Goal: Task Accomplishment & Management: Manage account settings

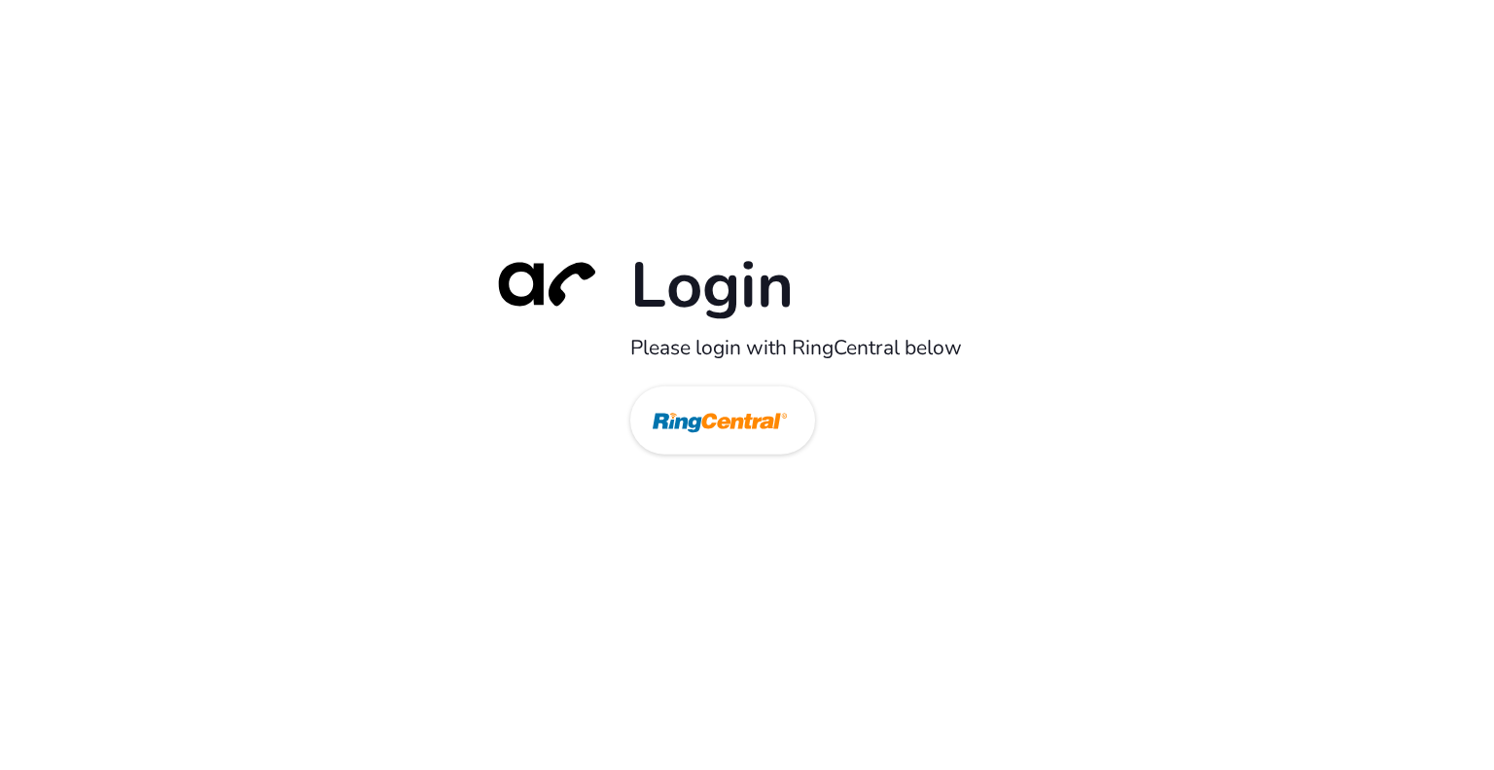
click at [712, 427] on img at bounding box center [720, 421] width 134 height 63
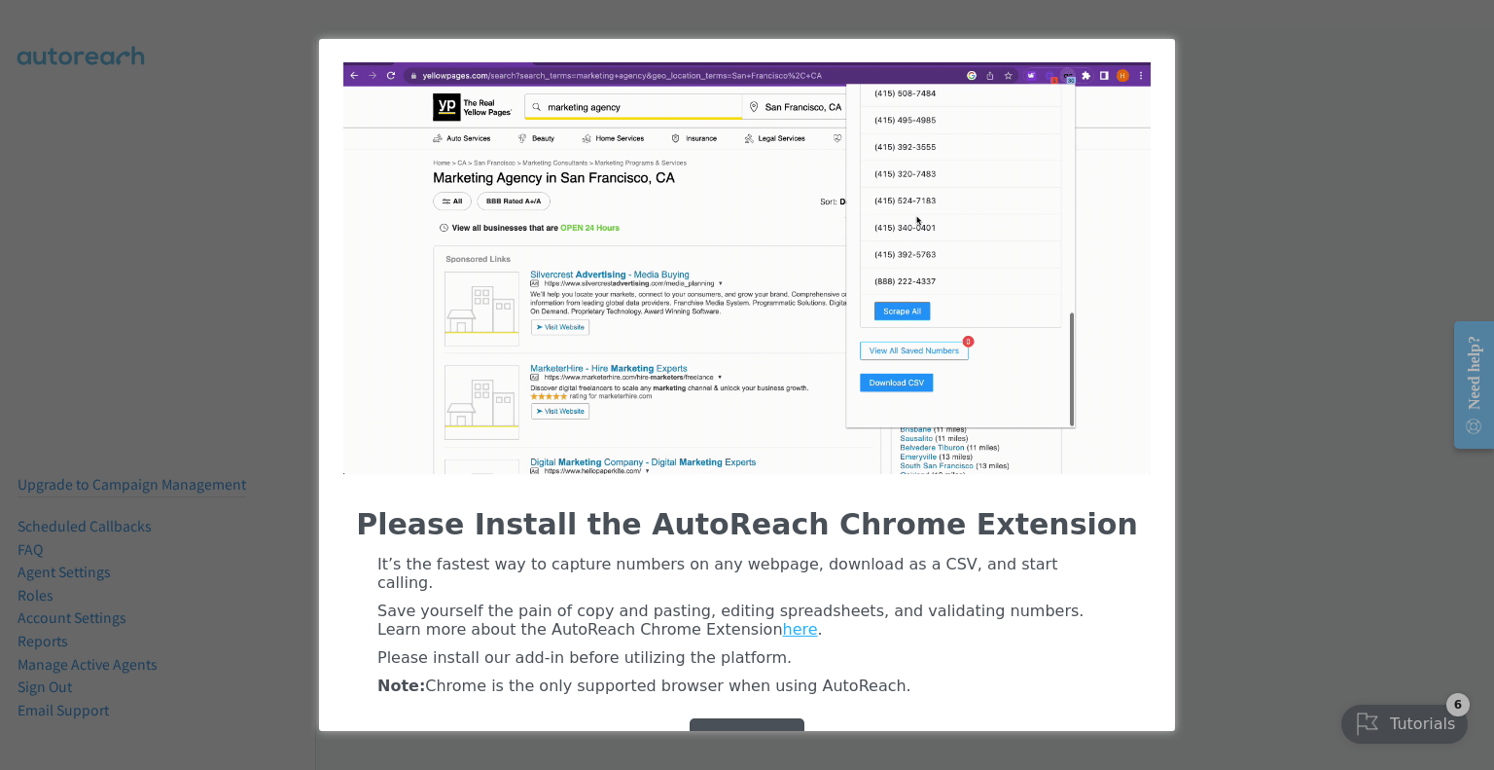
scroll to position [44, 0]
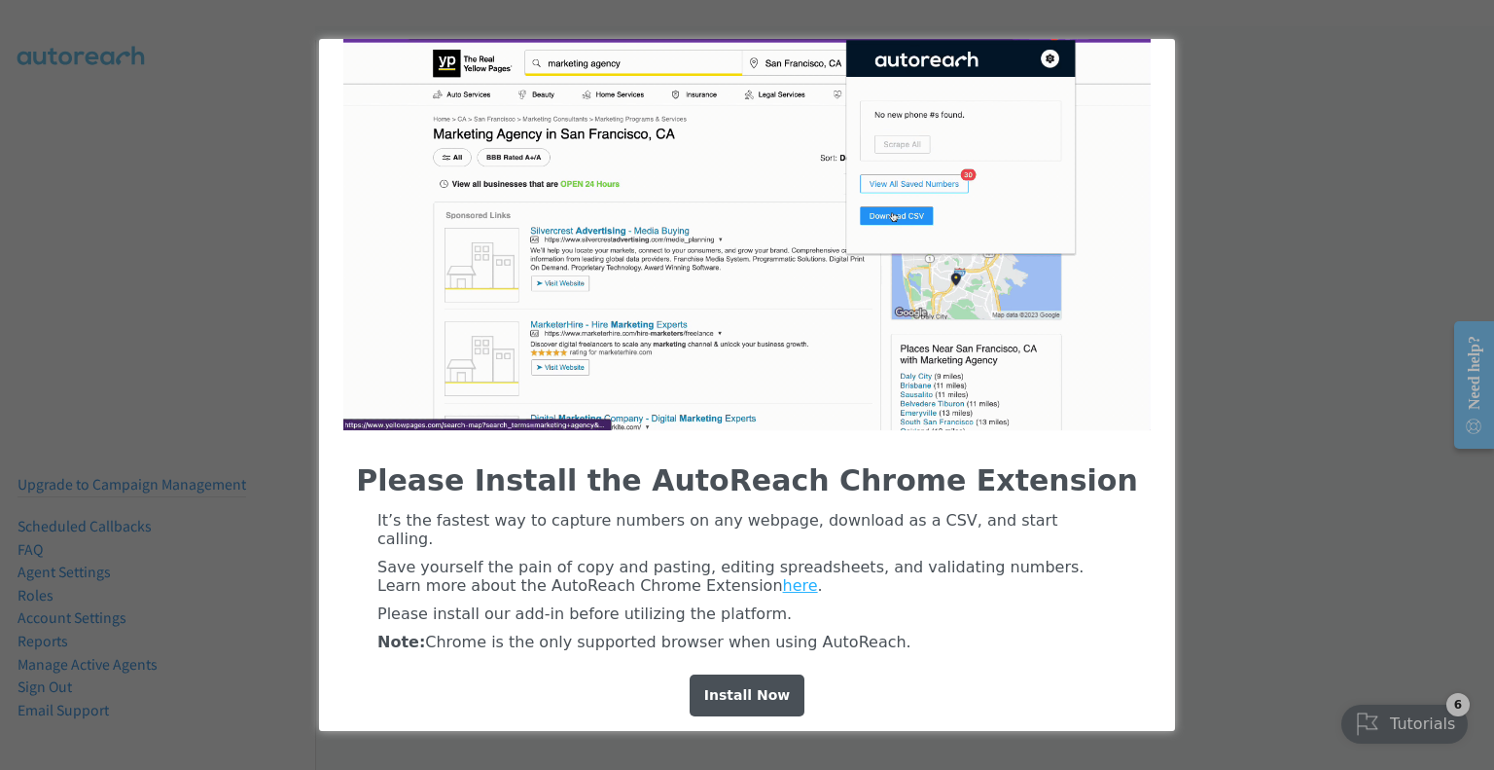
click at [757, 686] on div "Install Now" at bounding box center [747, 695] width 115 height 42
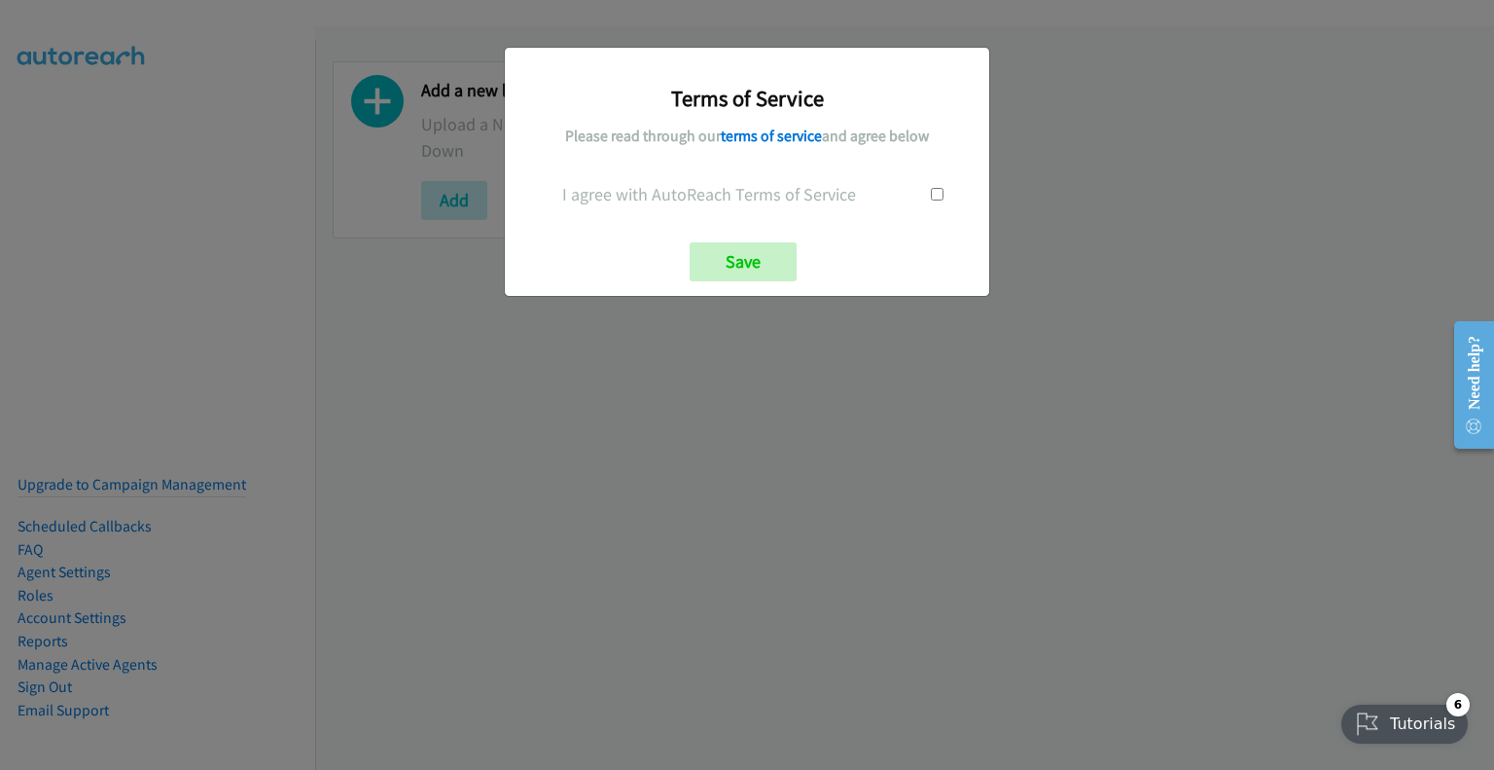
click at [931, 194] on input "checkbox" at bounding box center [937, 194] width 13 height 13
checkbox input "true"
click at [714, 282] on div "Terms of Service Please read through our terms of service and agree below I agr…" at bounding box center [747, 172] width 485 height 248
click at [754, 252] on input "Save" at bounding box center [743, 261] width 107 height 39
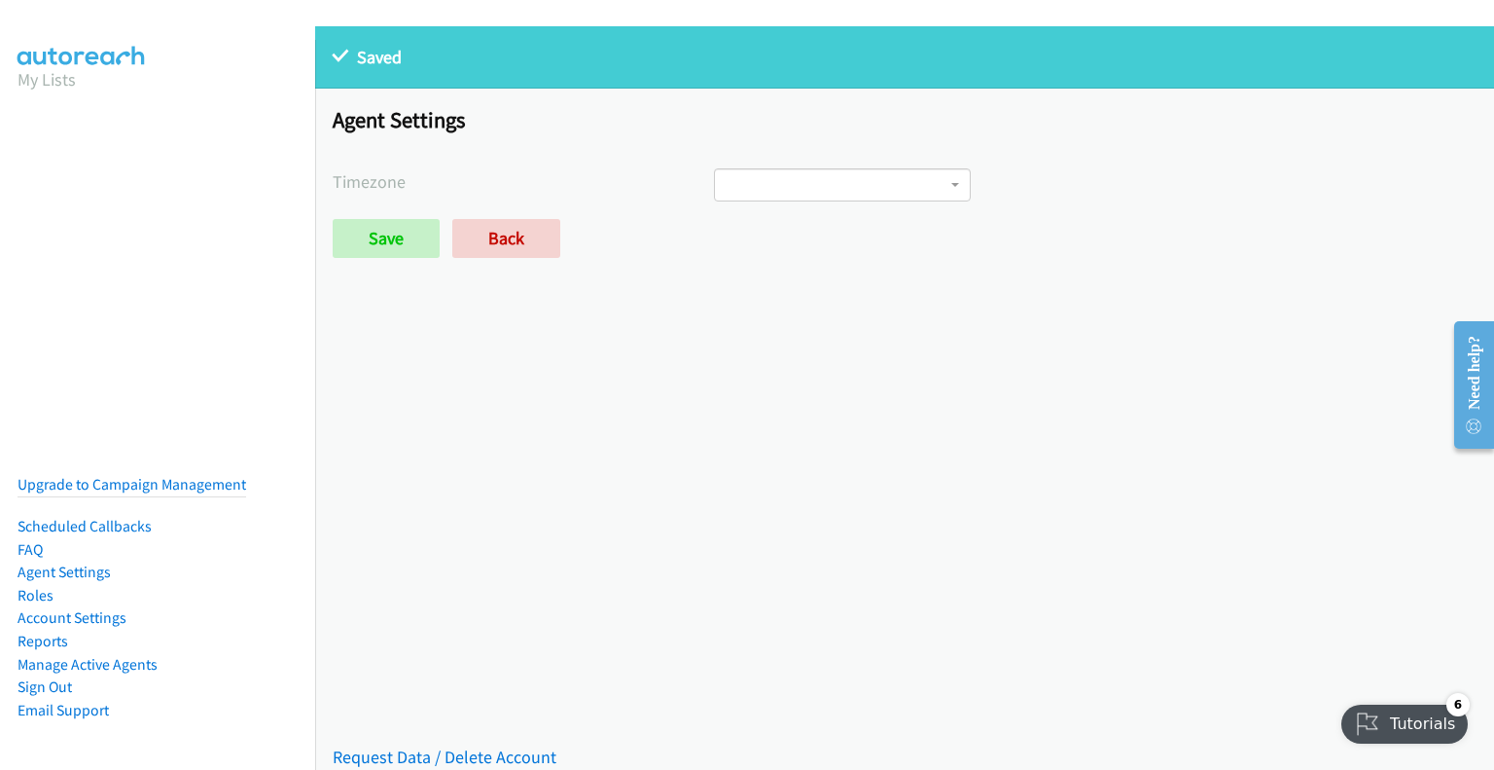
click at [773, 179] on span at bounding box center [842, 184] width 257 height 33
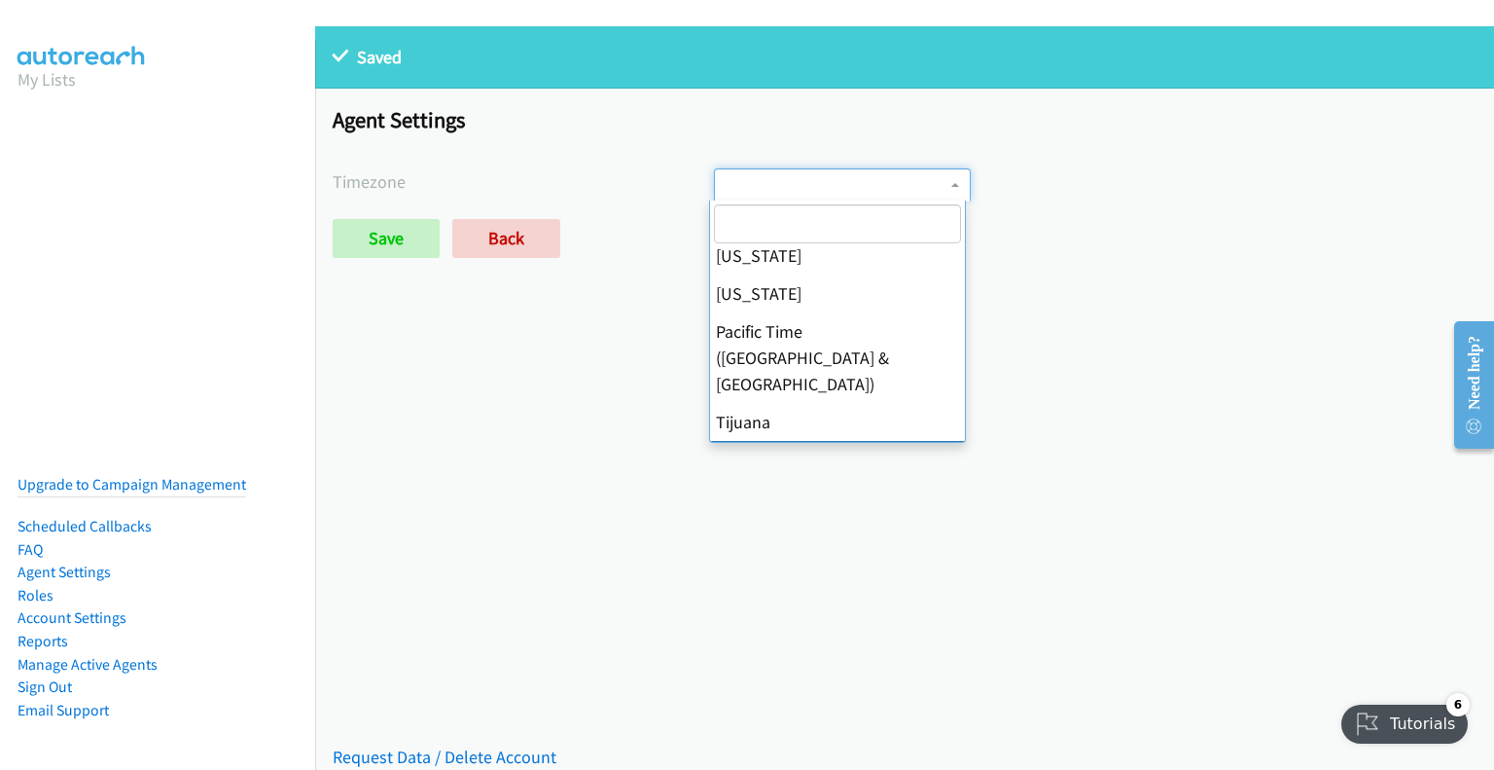
scroll to position [148, 0]
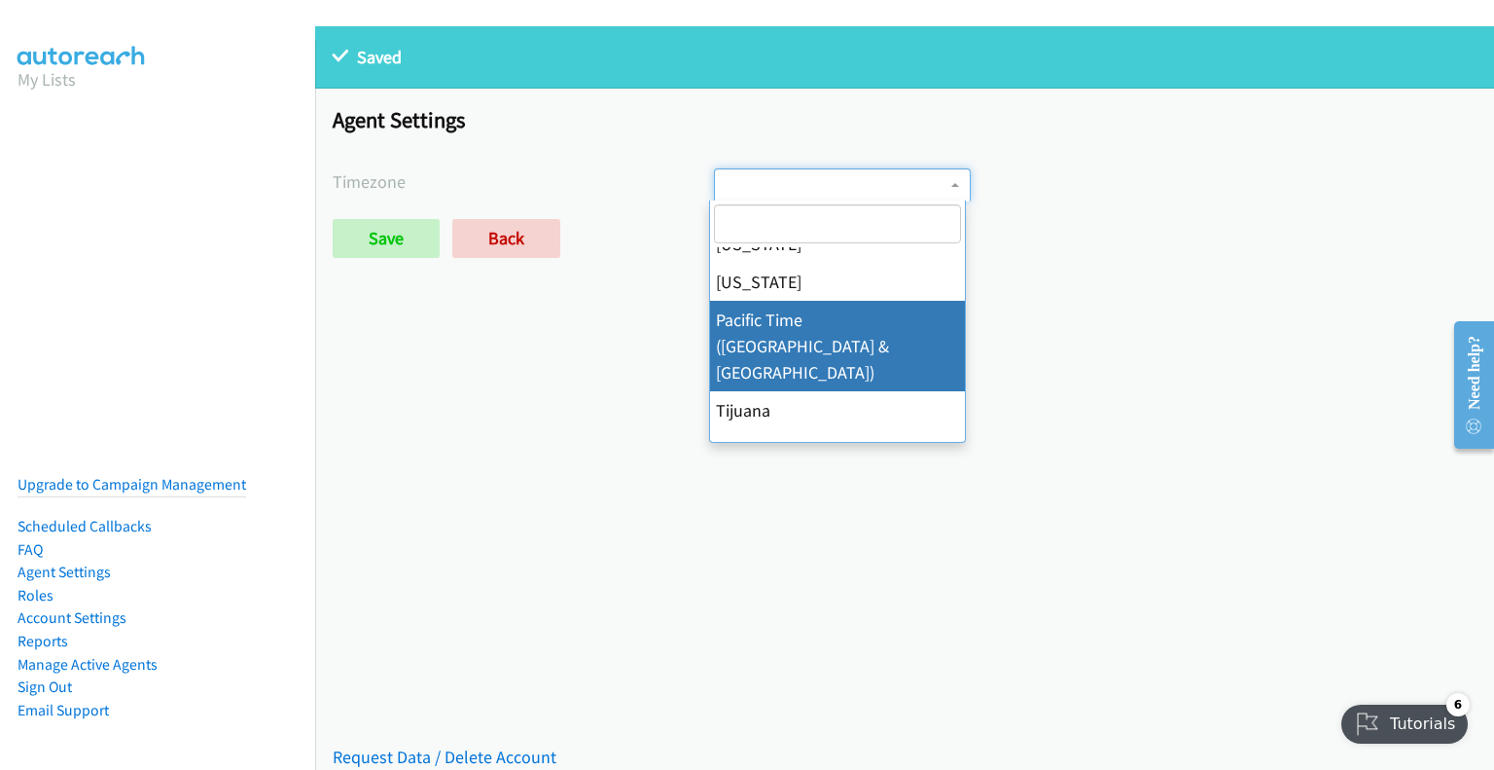
select select "Pacific Time (US & Canada)"
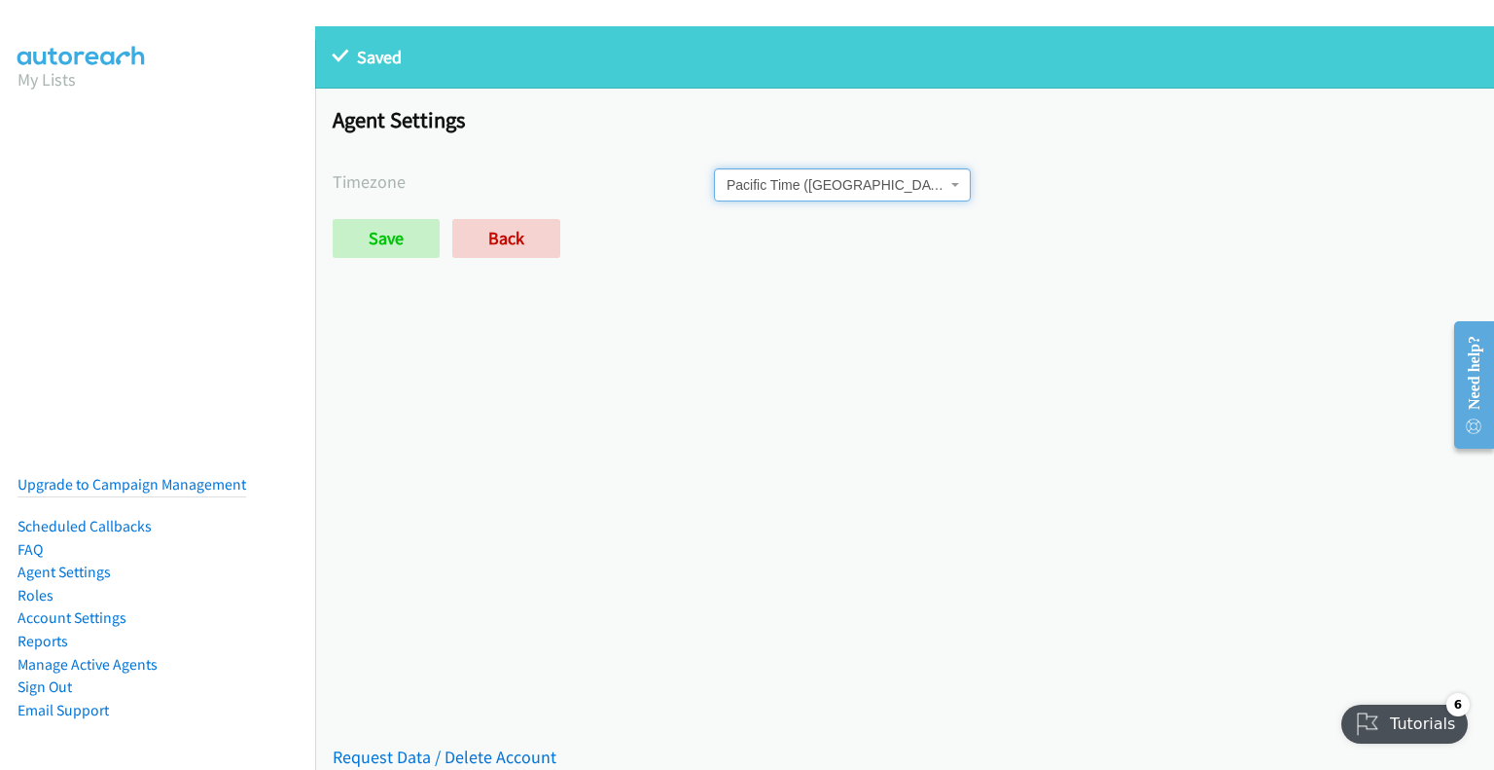
click at [422, 267] on div "Agent Settings Timezone International Date Line West American Samoa Midway Isla…" at bounding box center [904, 191] width 1179 height 204
click at [413, 252] on input "Save" at bounding box center [386, 238] width 107 height 39
click at [369, 239] on input "Save" at bounding box center [386, 238] width 107 height 39
click at [520, 236] on link "Back" at bounding box center [506, 238] width 108 height 39
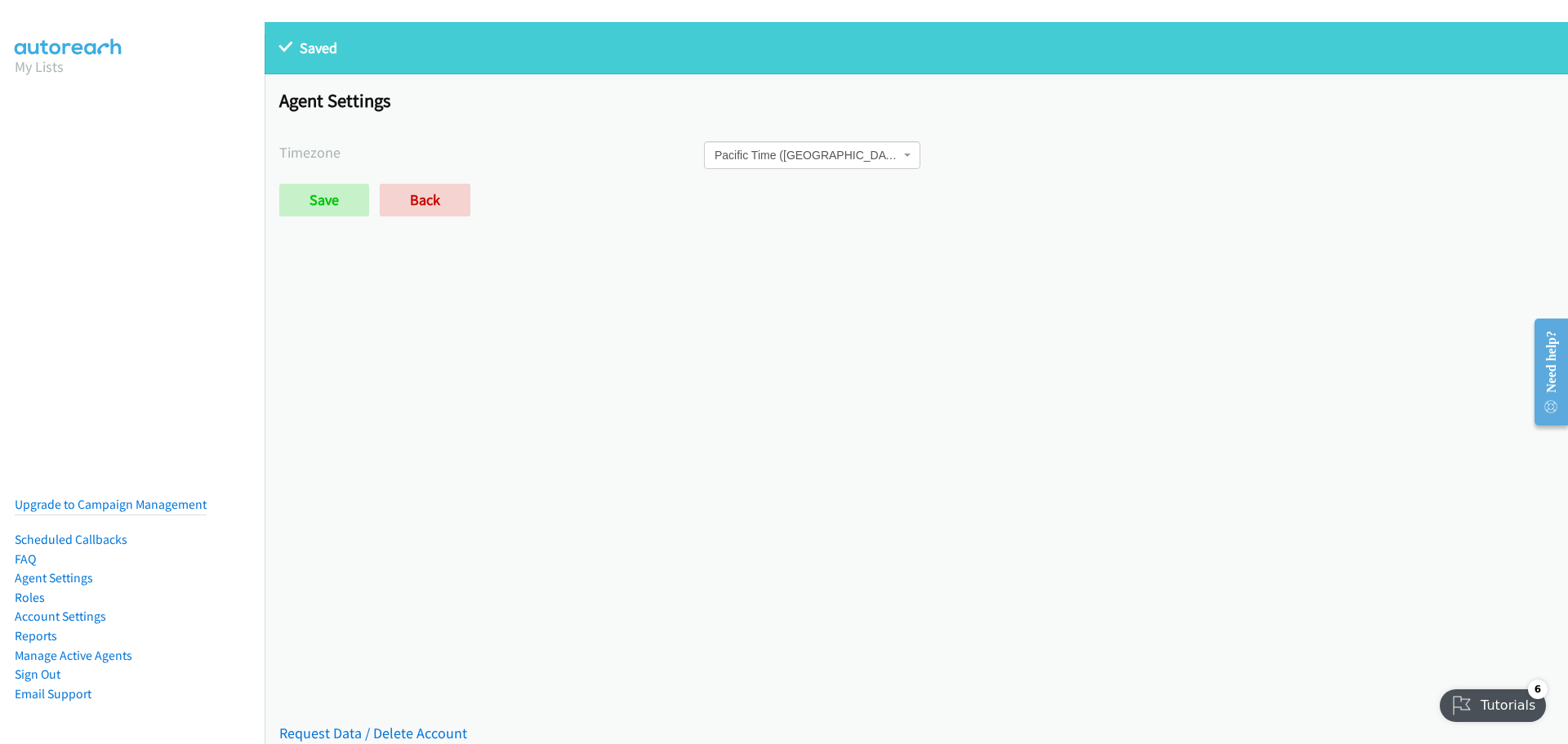
click at [80, 64] on section "My Lists" at bounding box center [133, 66] width 235 height 22
click at [14, 96] on aside "My Lists Upgrade to Campaign Management Scheduled Callbacks FAQ Agent Settings …" at bounding box center [132, 71] width 264 height 74
click at [10, 96] on aside "My Lists Upgrade to Campaign Management Scheduled Callbacks FAQ Agent Settings …" at bounding box center [132, 71] width 264 height 74
click at [88, 532] on link "Scheduled Callbacks" at bounding box center [71, 539] width 112 height 15
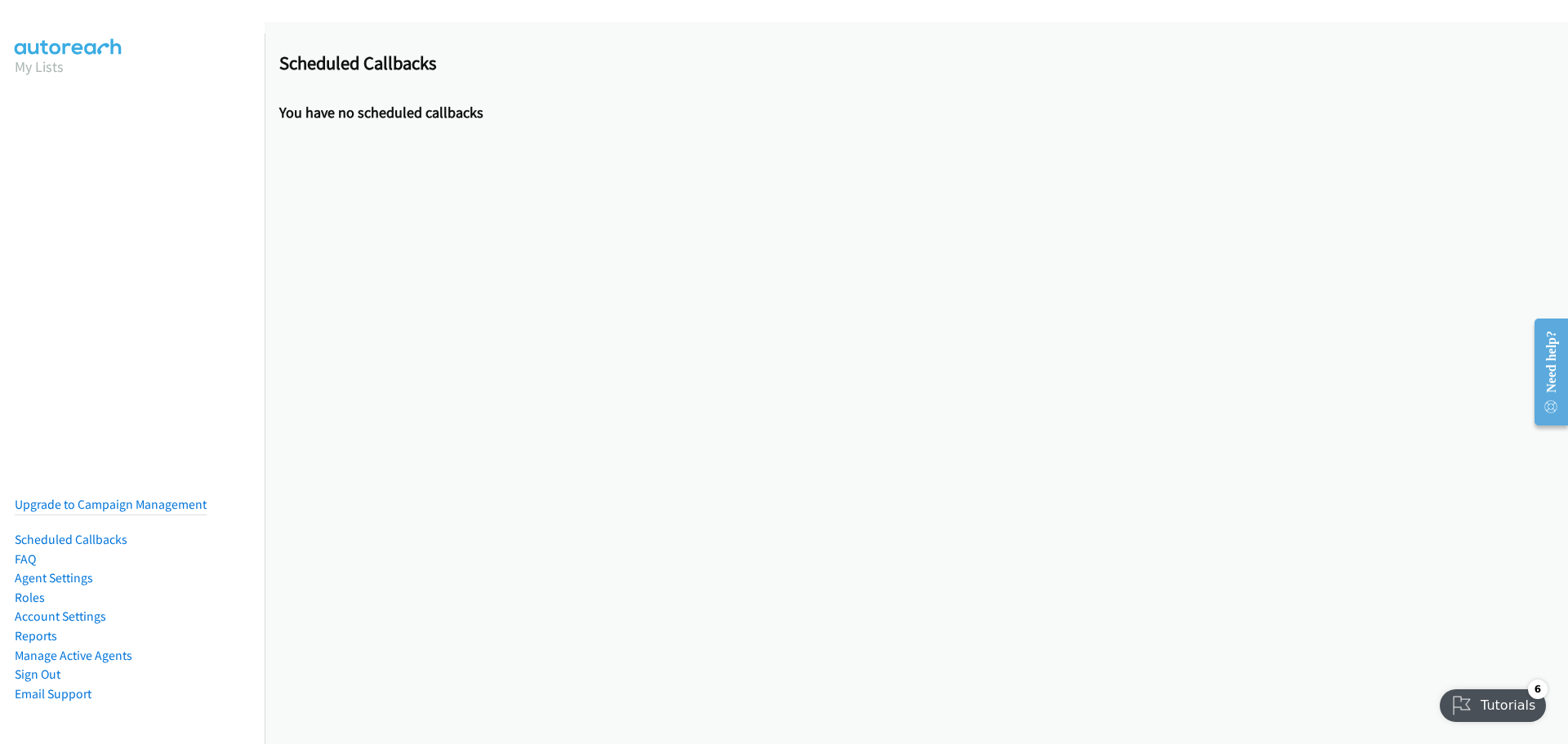
click at [41, 570] on link "Agent Settings" at bounding box center [54, 578] width 78 height 15
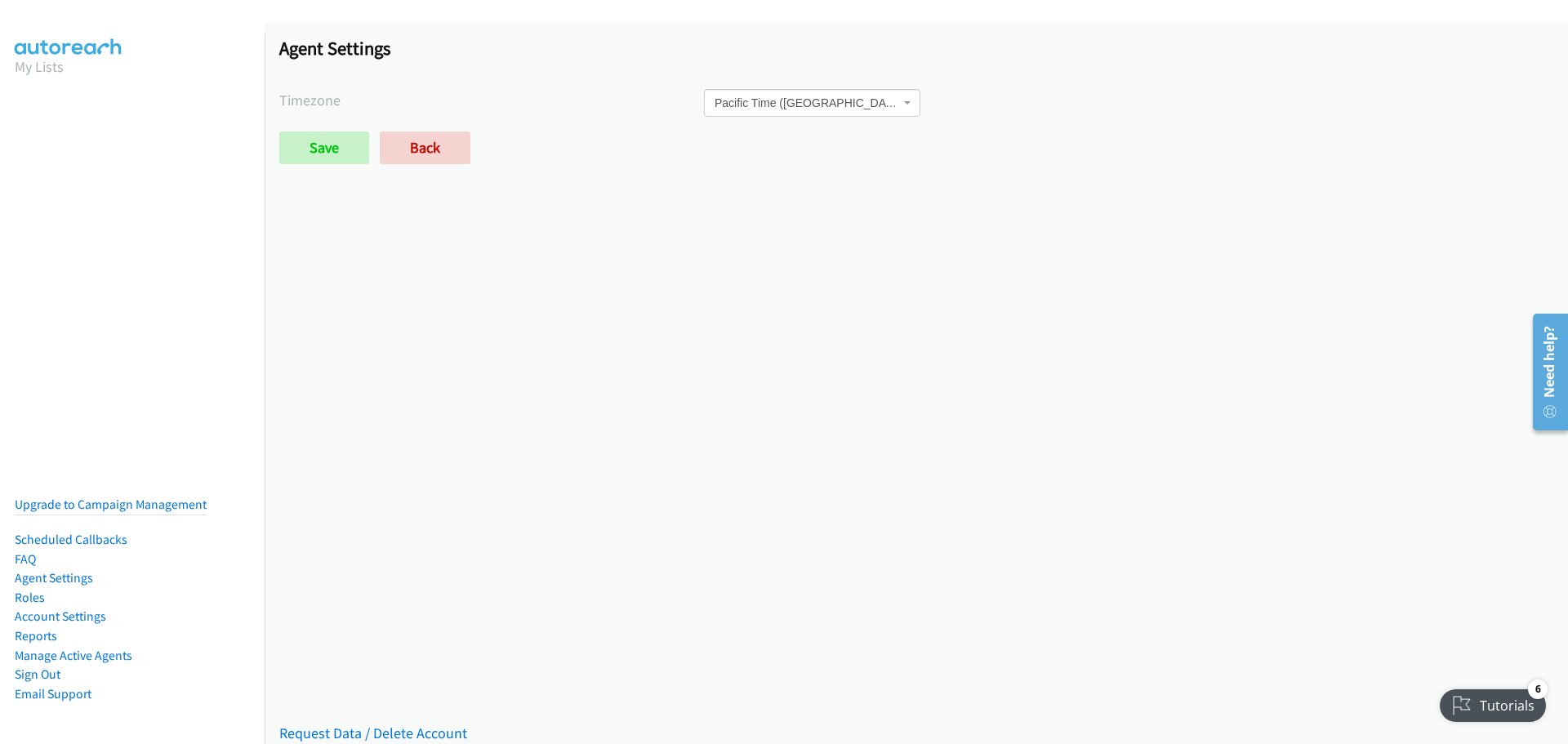
click at [195, 497] on link "Upgrade to Campaign Management" at bounding box center [111, 505] width 192 height 15
drag, startPoint x: 290, startPoint y: 149, endPoint x: 328, endPoint y: 148, distance: 38.0
click at [290, 149] on input "Save" at bounding box center [324, 148] width 90 height 33
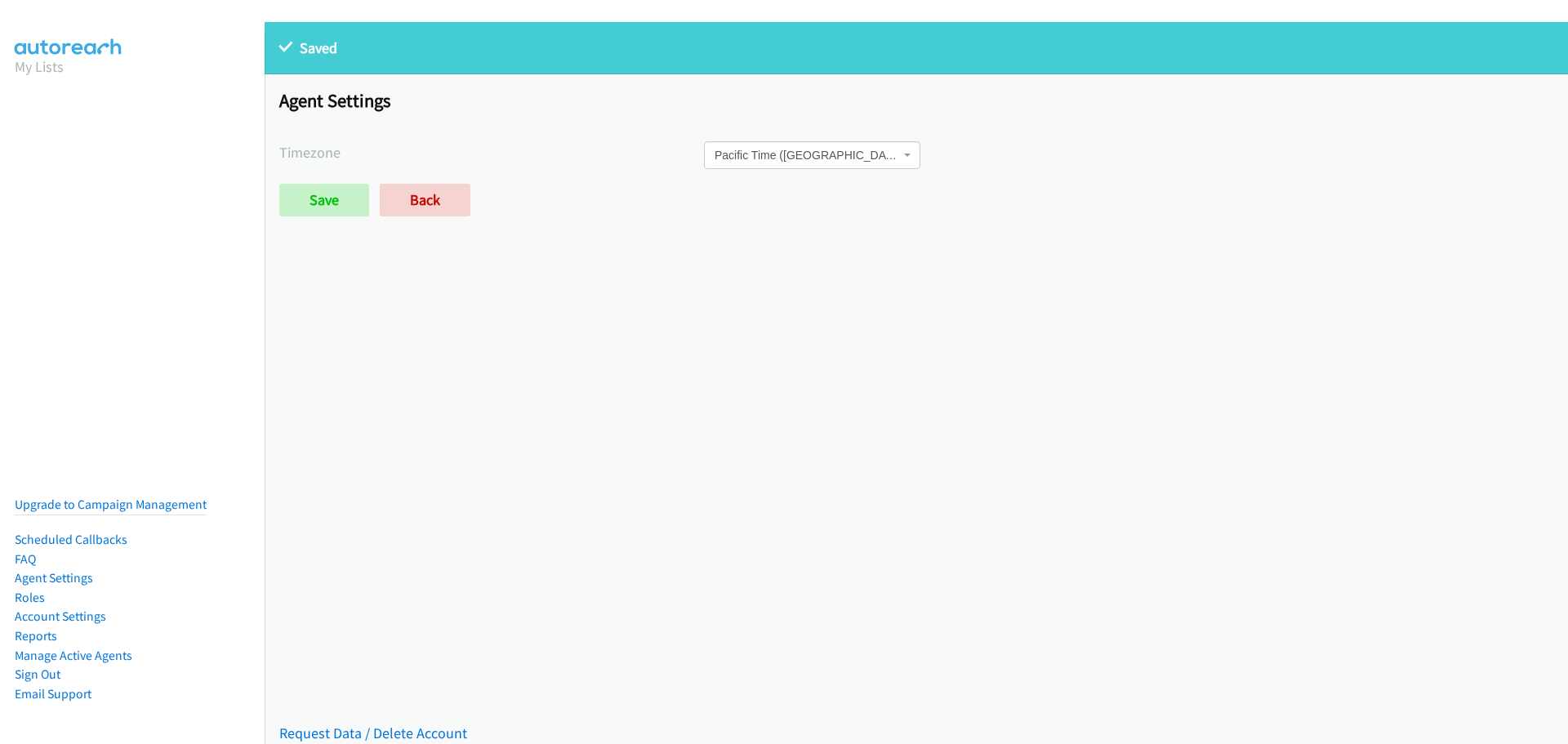
click at [431, 183] on div "Agent Settings Timezone International Date Line [GEOGRAPHIC_DATA][US_STATE] [GE…" at bounding box center [916, 160] width 1304 height 171
click at [433, 198] on link "Back" at bounding box center [425, 200] width 91 height 33
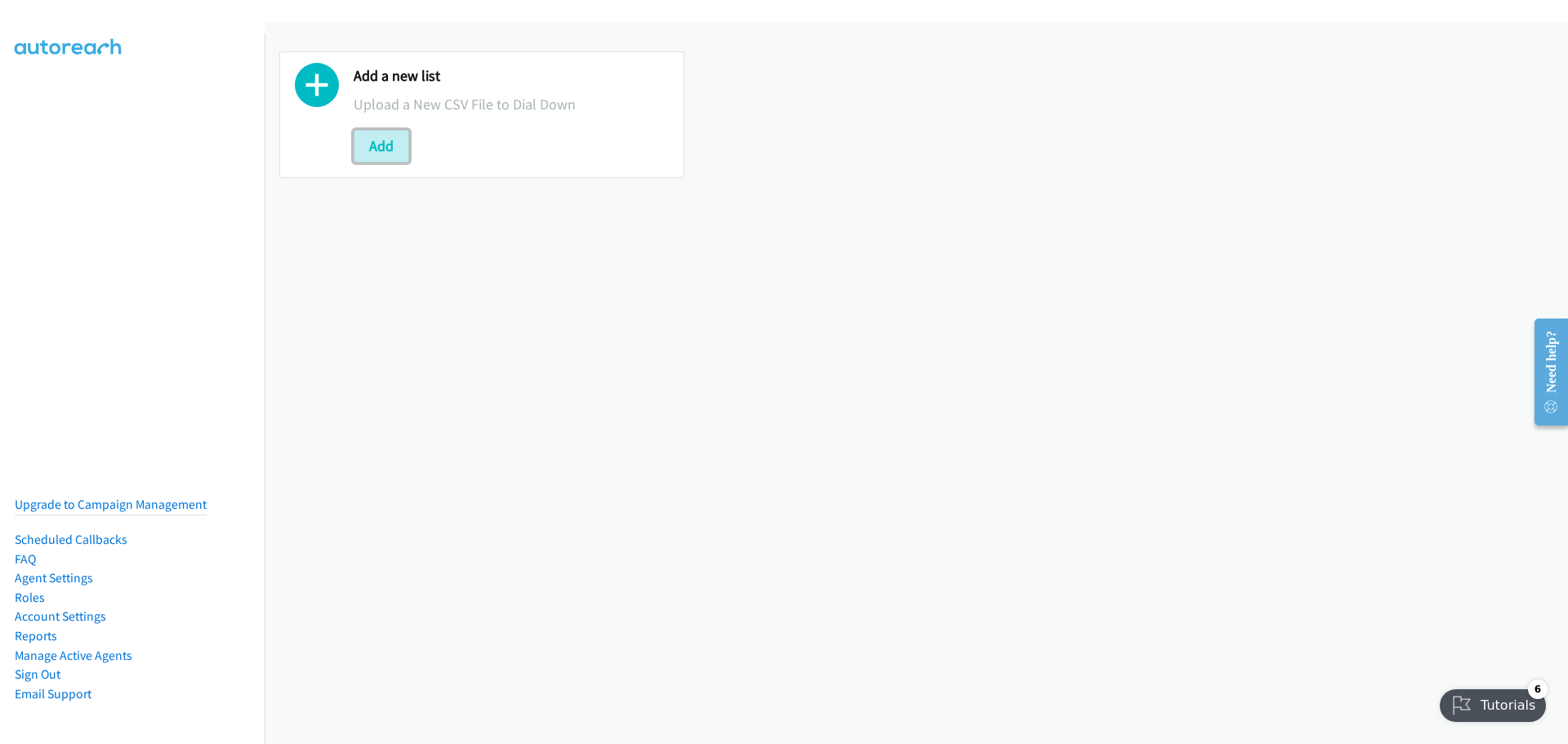
click at [380, 156] on button "Add" at bounding box center [381, 146] width 55 height 33
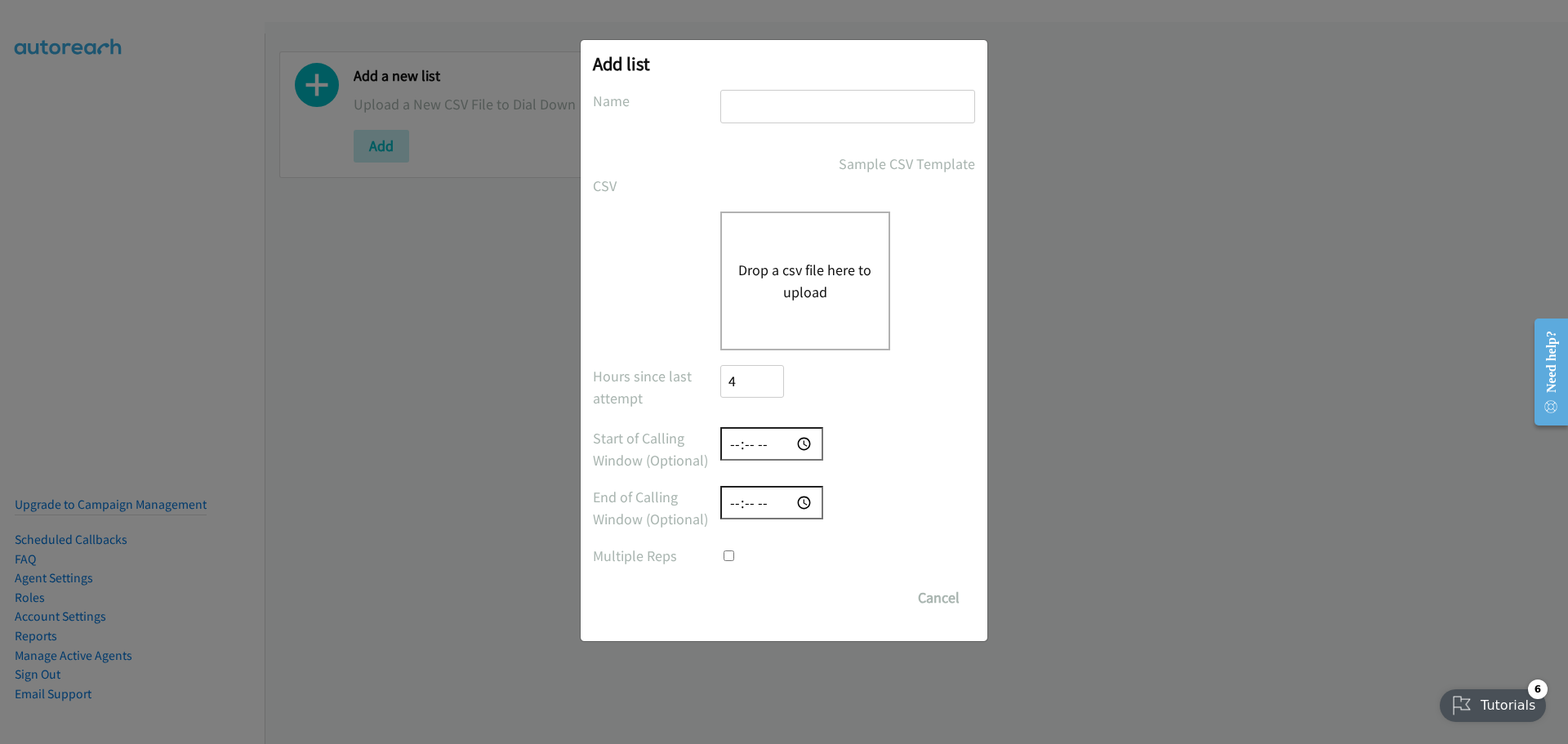
click at [768, 256] on div "Drop a csv file here to upload" at bounding box center [805, 280] width 170 height 139
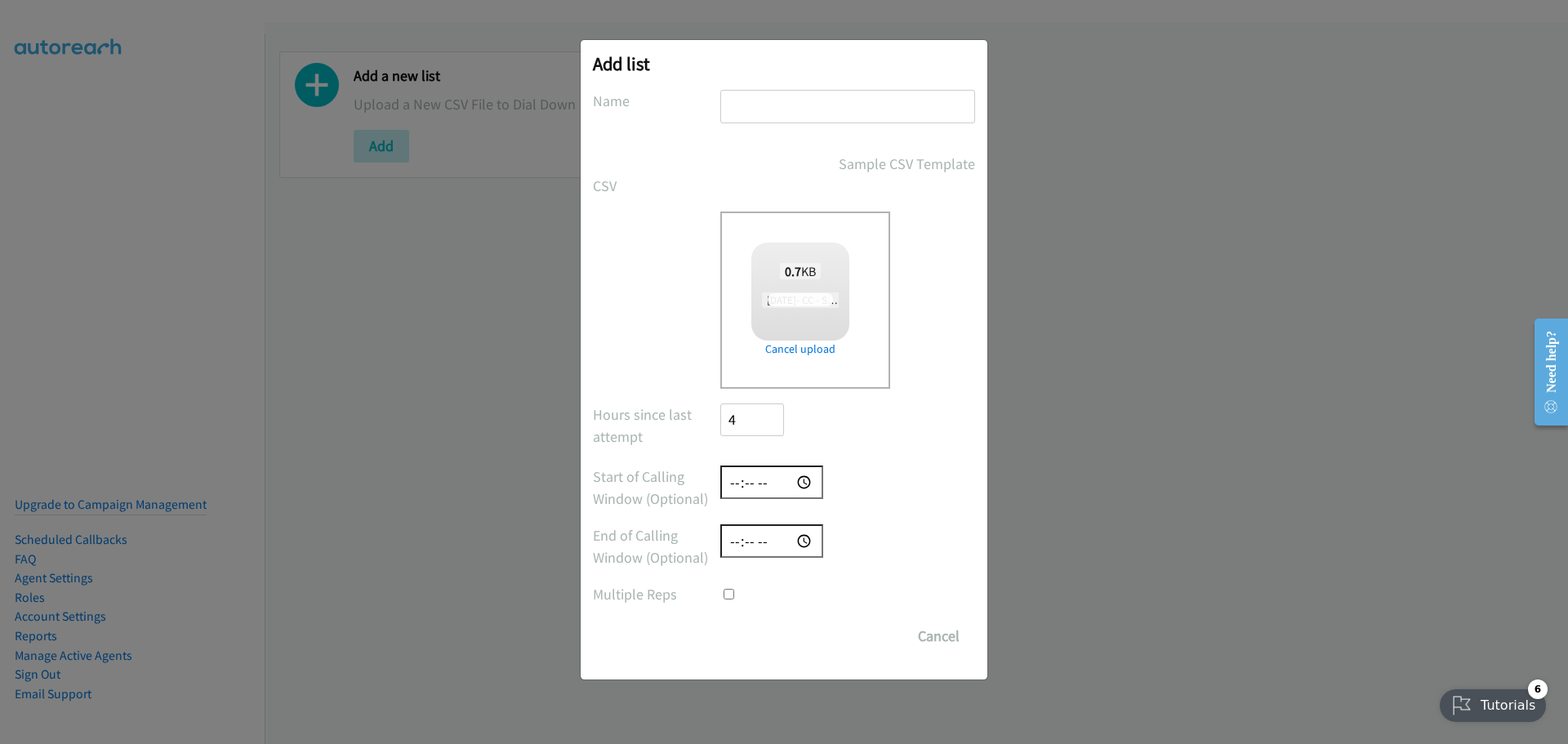
checkbox input "true"
click at [785, 482] on input "time" at bounding box center [771, 483] width 103 height 34
click at [764, 631] on input "Save List" at bounding box center [763, 636] width 86 height 33
type input "oct 6 test"
click at [787, 648] on input "Save List" at bounding box center [763, 636] width 86 height 33
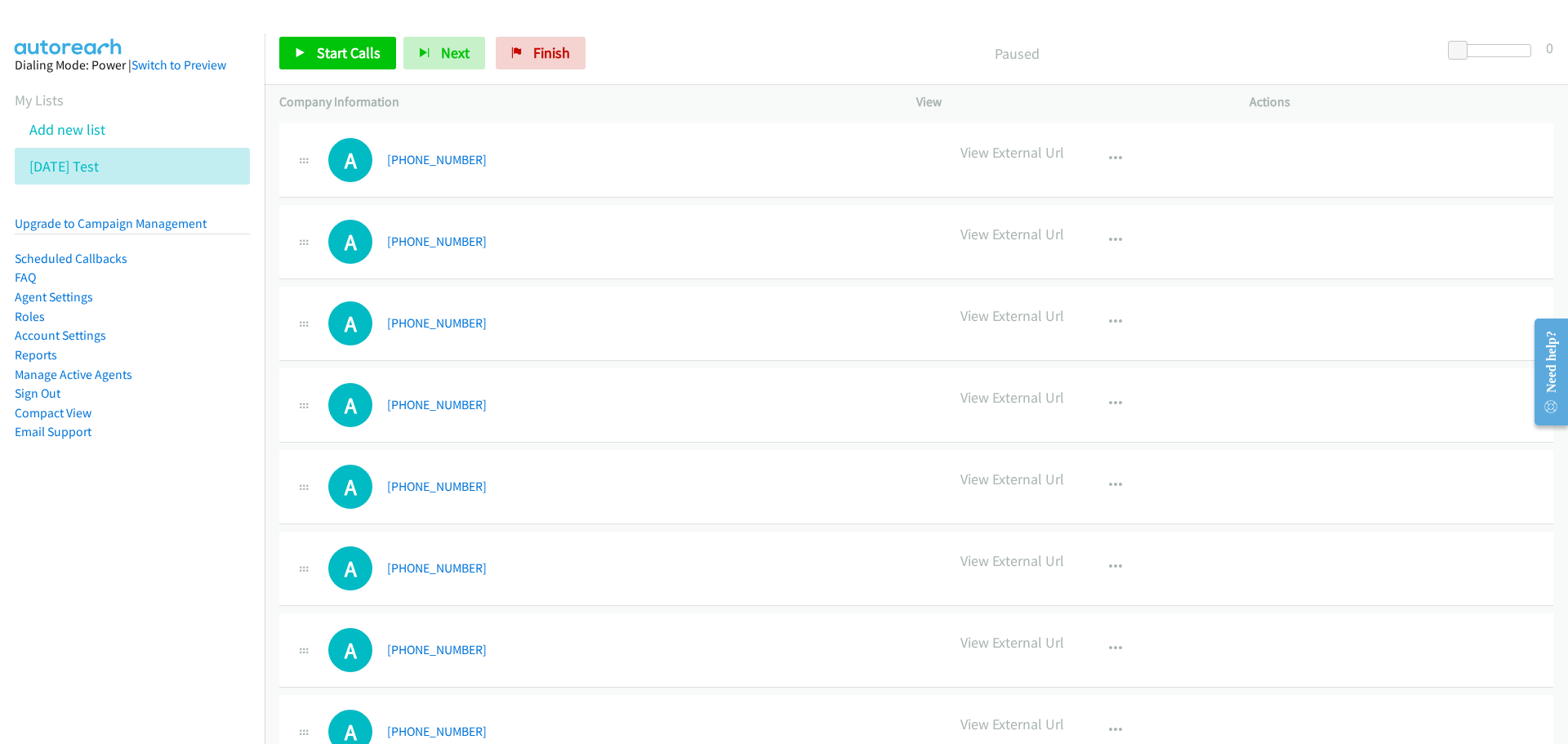
scroll to position [408, 0]
drag, startPoint x: 763, startPoint y: 271, endPoint x: 786, endPoint y: 256, distance: 27.5
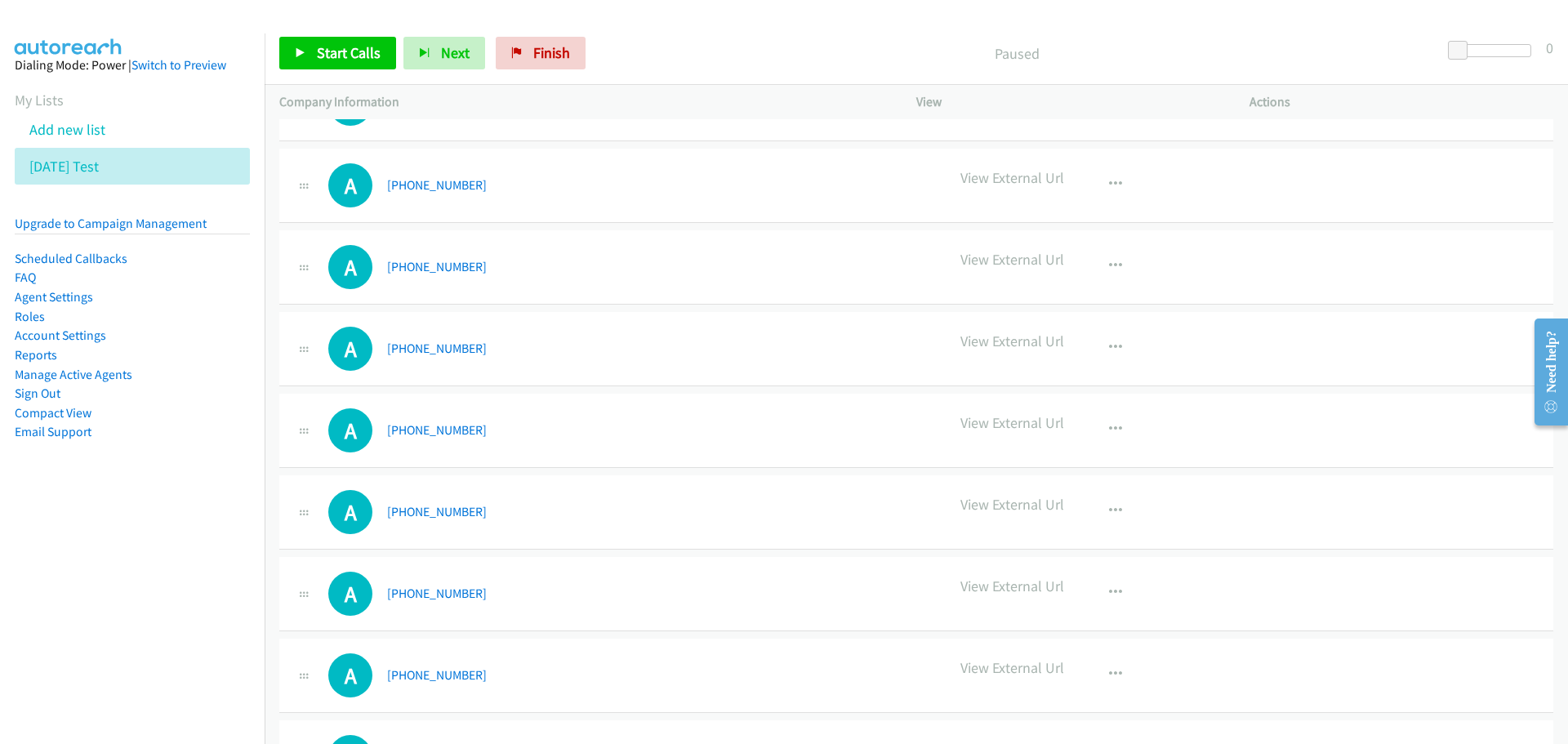
scroll to position [0, 0]
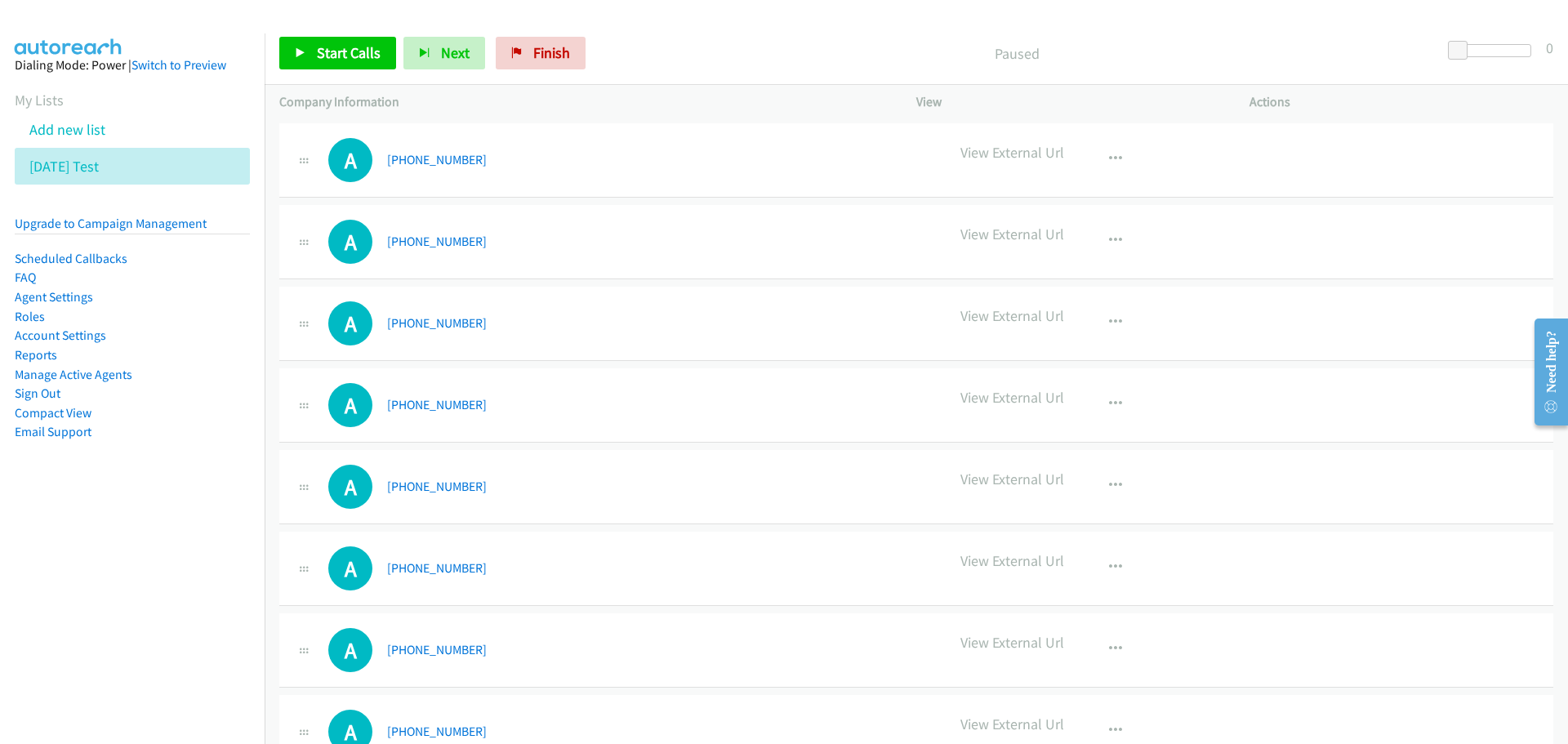
click at [305, 156] on icon at bounding box center [303, 160] width 19 height 8
click at [1147, 161] on div "View External Url Schedule/Manage Callback Start Calls Here Remove from list Ad…" at bounding box center [1120, 160] width 348 height 45
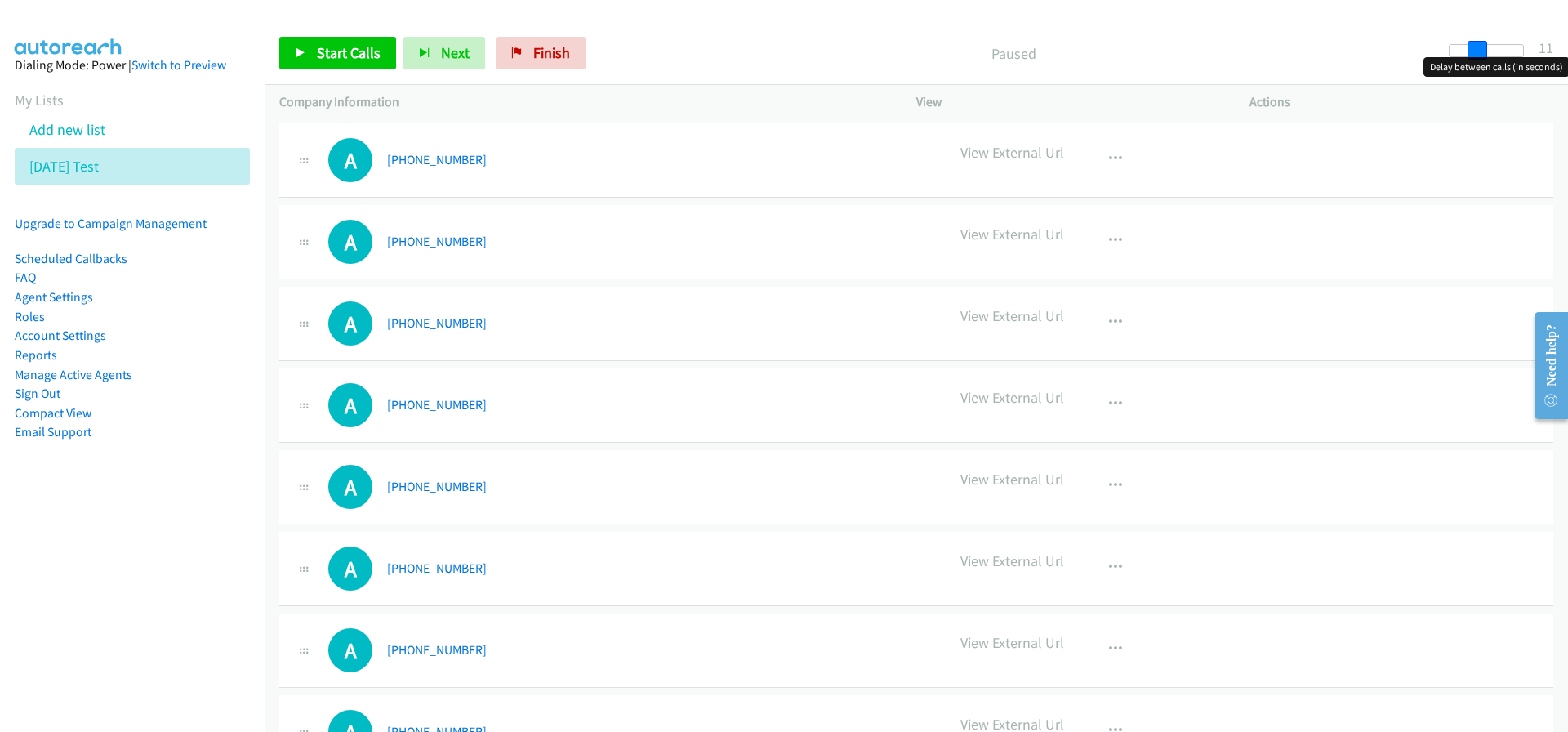
drag, startPoint x: 1461, startPoint y: 50, endPoint x: 1489, endPoint y: 41, distance: 29.4
click at [1489, 41] on div "Start Calls Pause Next Finish Paused 11" at bounding box center [916, 53] width 1304 height 63
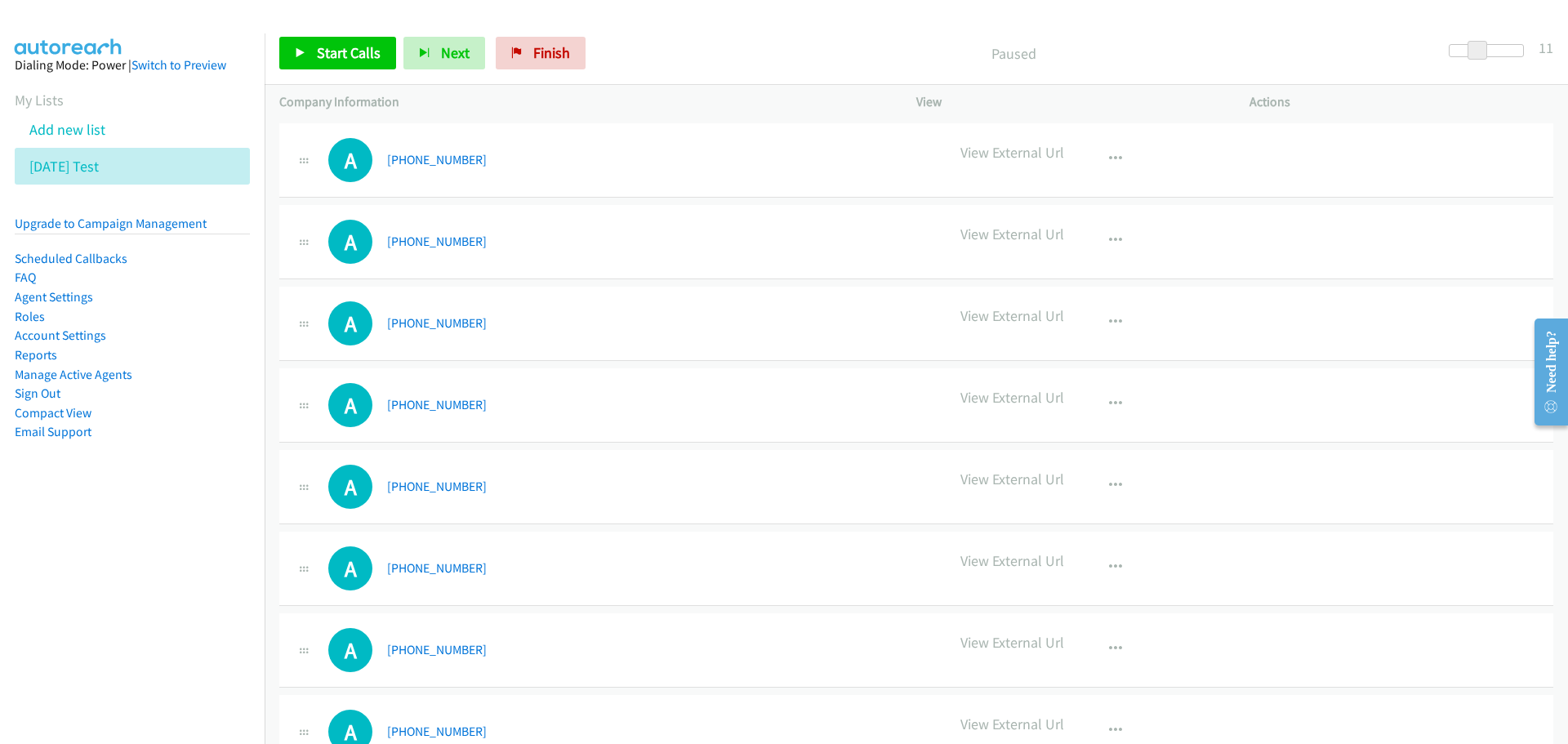
click at [966, 68] on div "Paused" at bounding box center [1013, 53] width 841 height 33
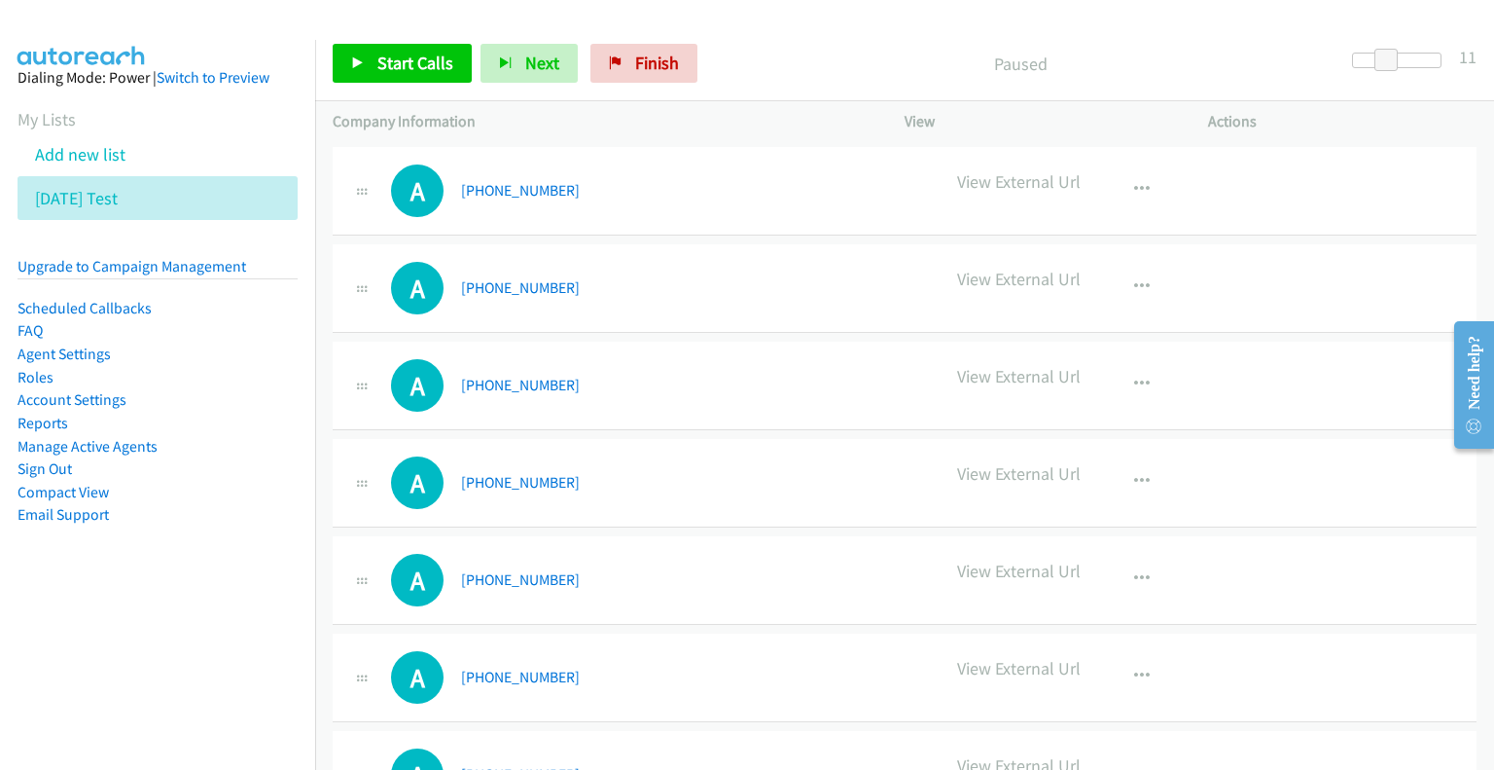
click at [122, 196] on icon at bounding box center [129, 200] width 14 height 14
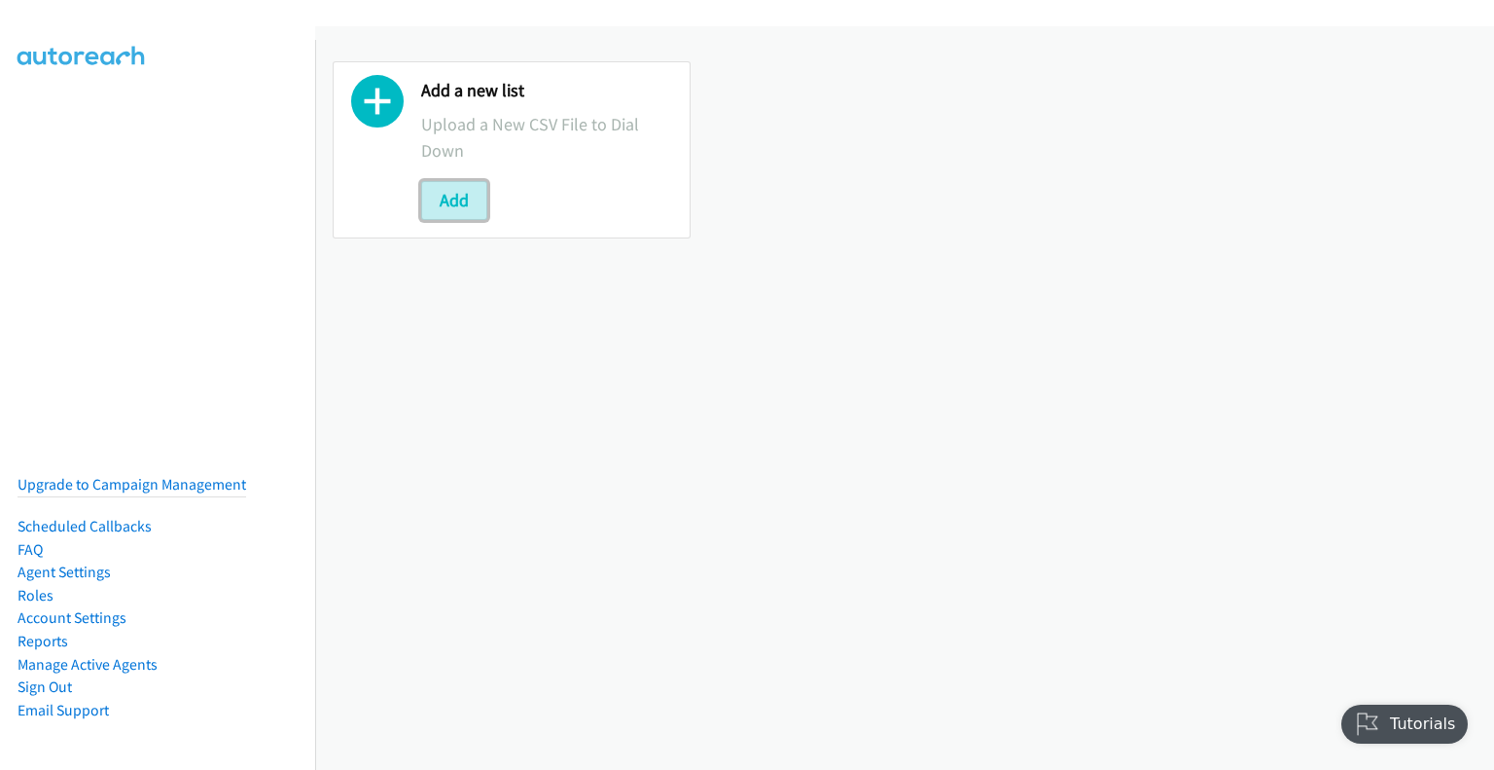
click at [451, 194] on button "Add" at bounding box center [454, 200] width 66 height 39
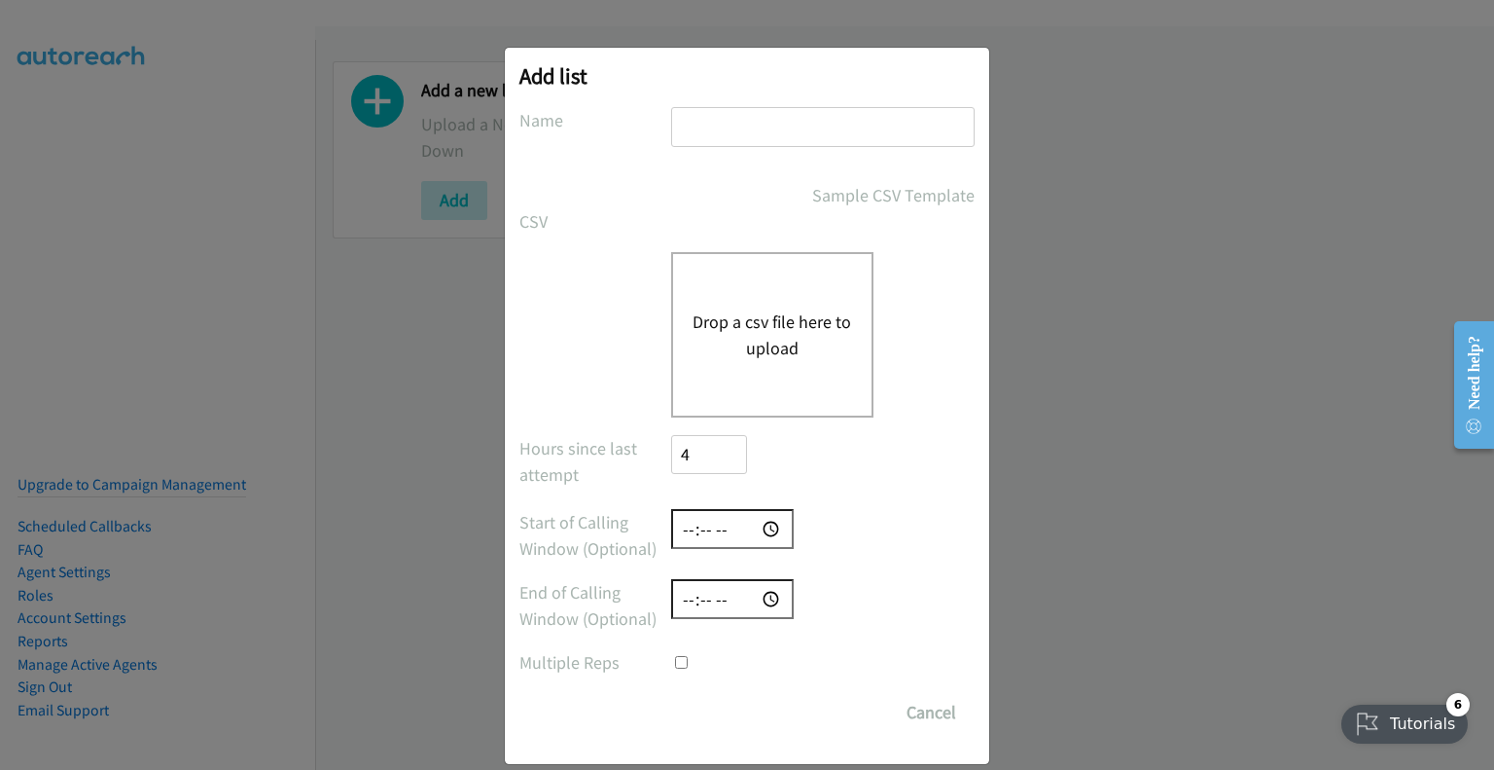
click at [763, 341] on button "Drop a csv file here to upload" at bounding box center [773, 334] width 160 height 53
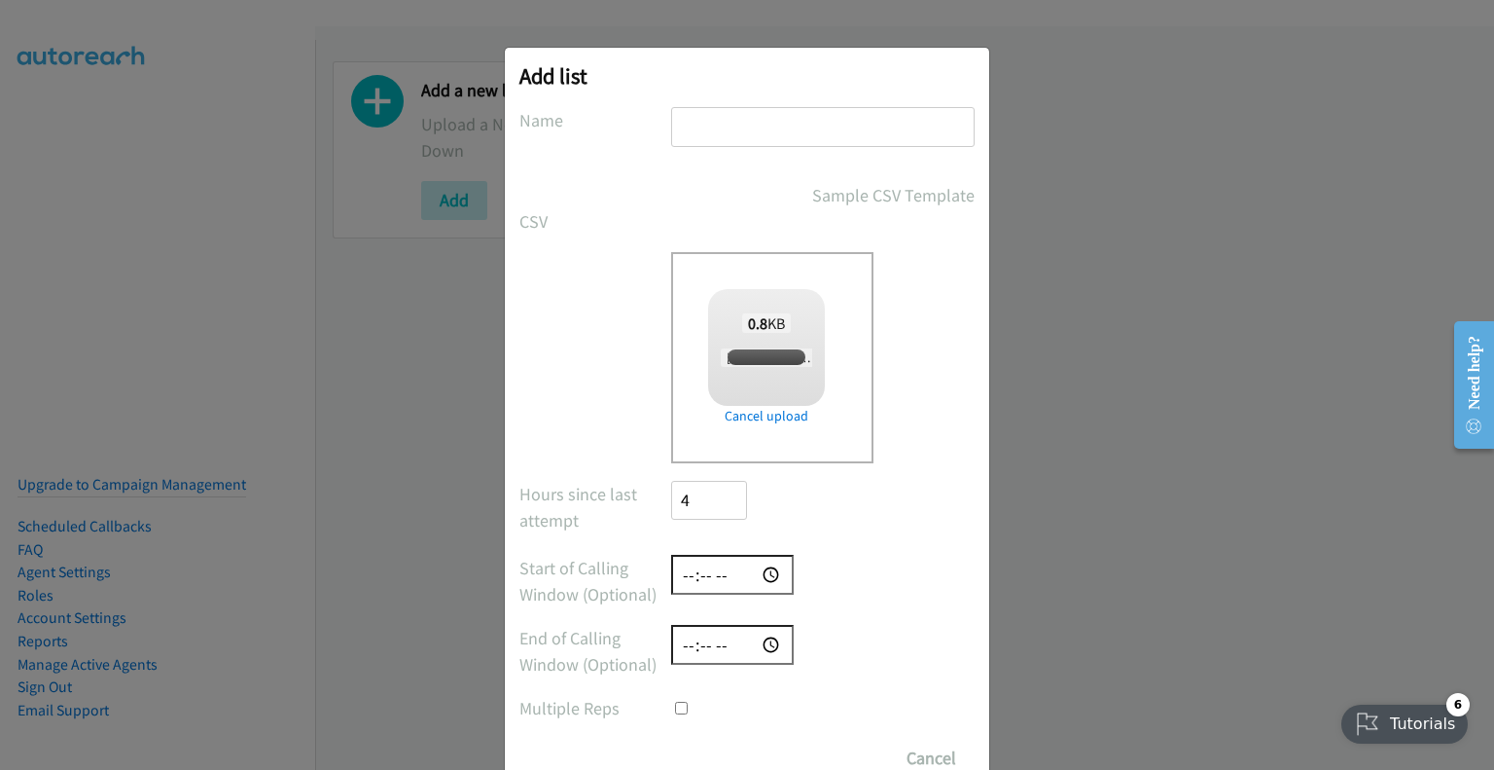
checkbox input "true"
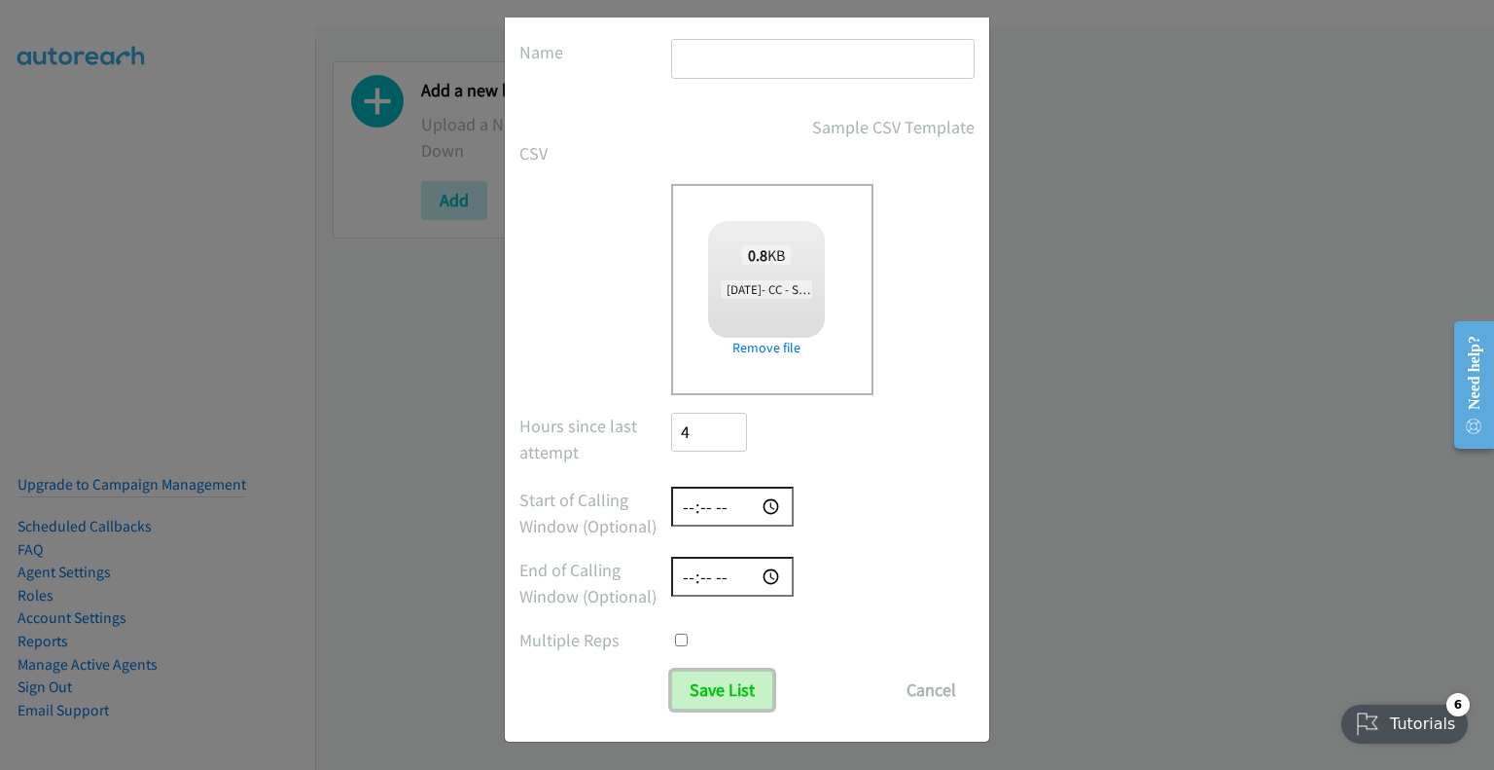
click at [729, 680] on input "Save List" at bounding box center [722, 689] width 102 height 39
click at [735, 681] on input "Save List" at bounding box center [722, 689] width 102 height 39
click at [771, 122] on div "Sample CSV Template" at bounding box center [823, 127] width 304 height 26
click at [787, 54] on input "text" at bounding box center [823, 59] width 304 height 40
type input "oct test"
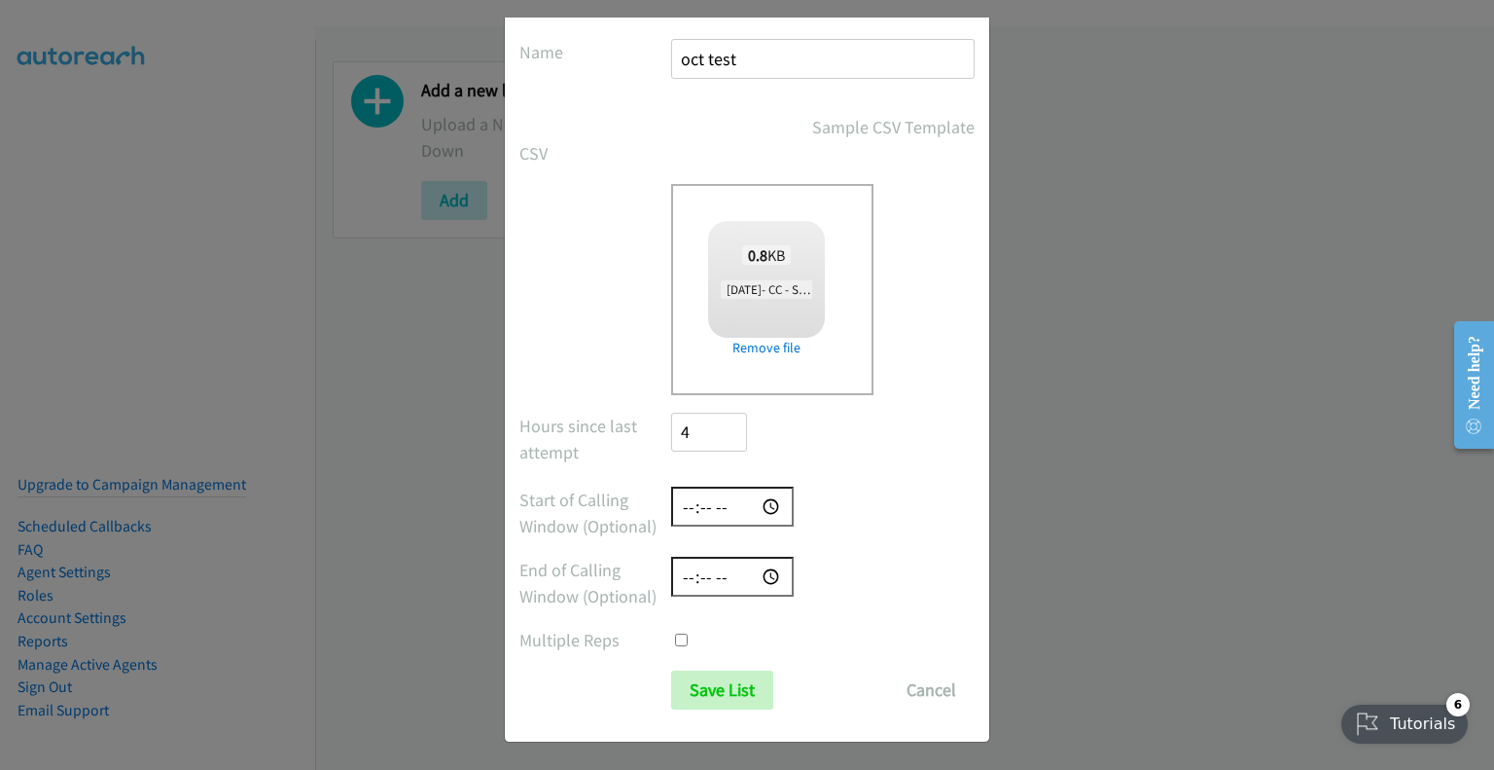
click at [721, 666] on form "No phone fields were returned for that Report or List View Please upload a csv …" at bounding box center [747, 374] width 455 height 670
click at [719, 676] on input "Save List" at bounding box center [722, 689] width 102 height 39
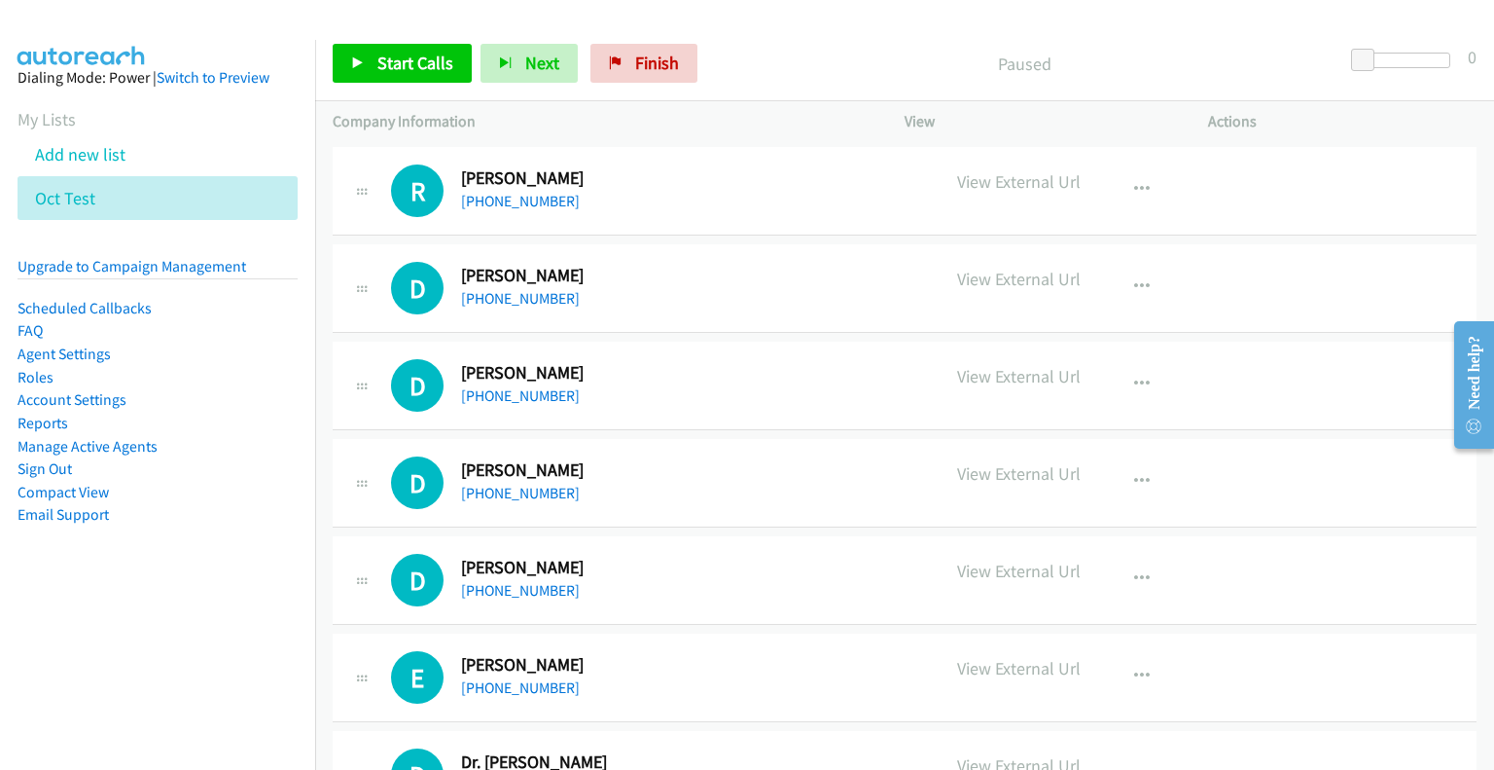
click at [250, 199] on li "Oct Test" at bounding box center [158, 198] width 280 height 44
click at [105, 197] on icon at bounding box center [106, 200] width 14 height 14
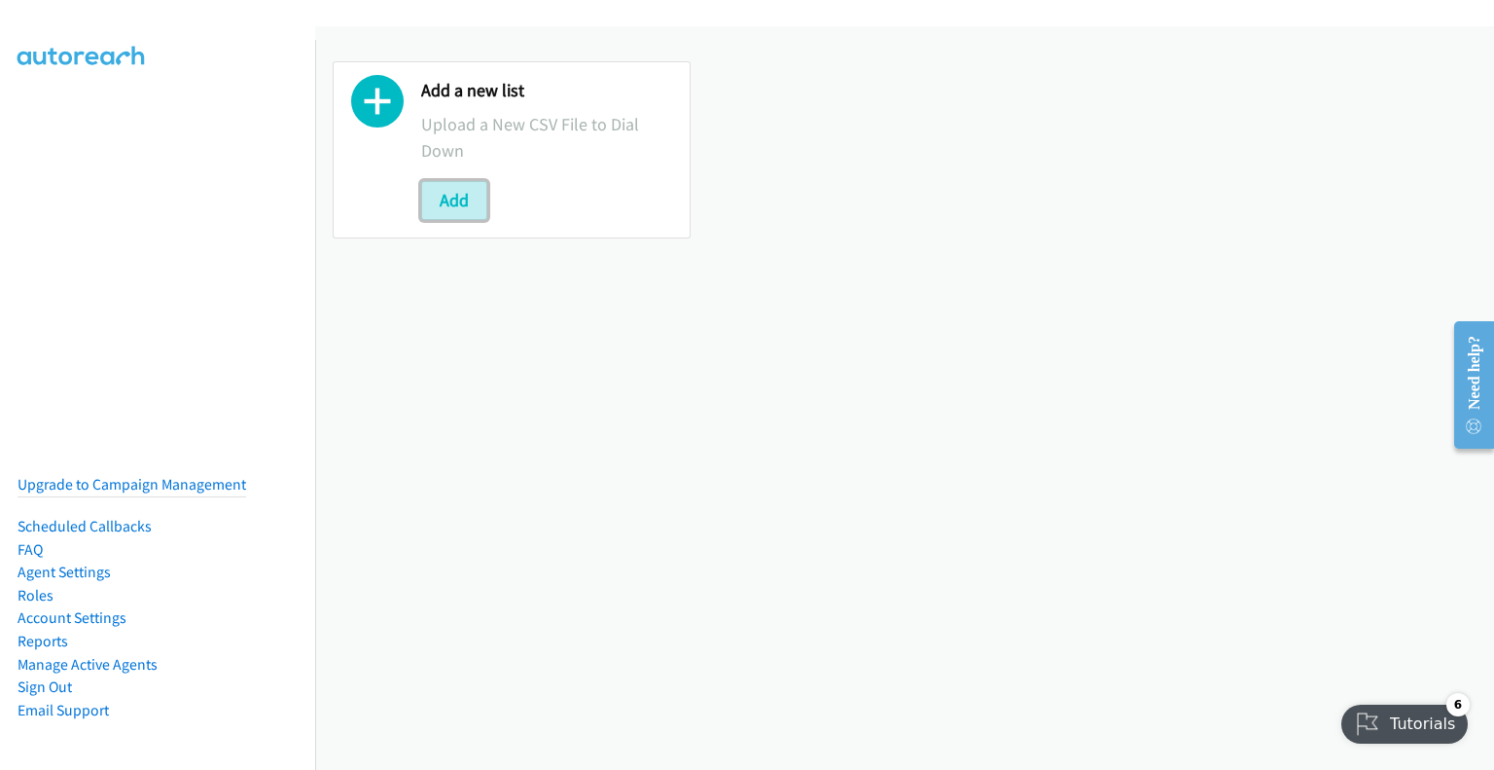
click at [470, 215] on button "Add" at bounding box center [454, 200] width 66 height 39
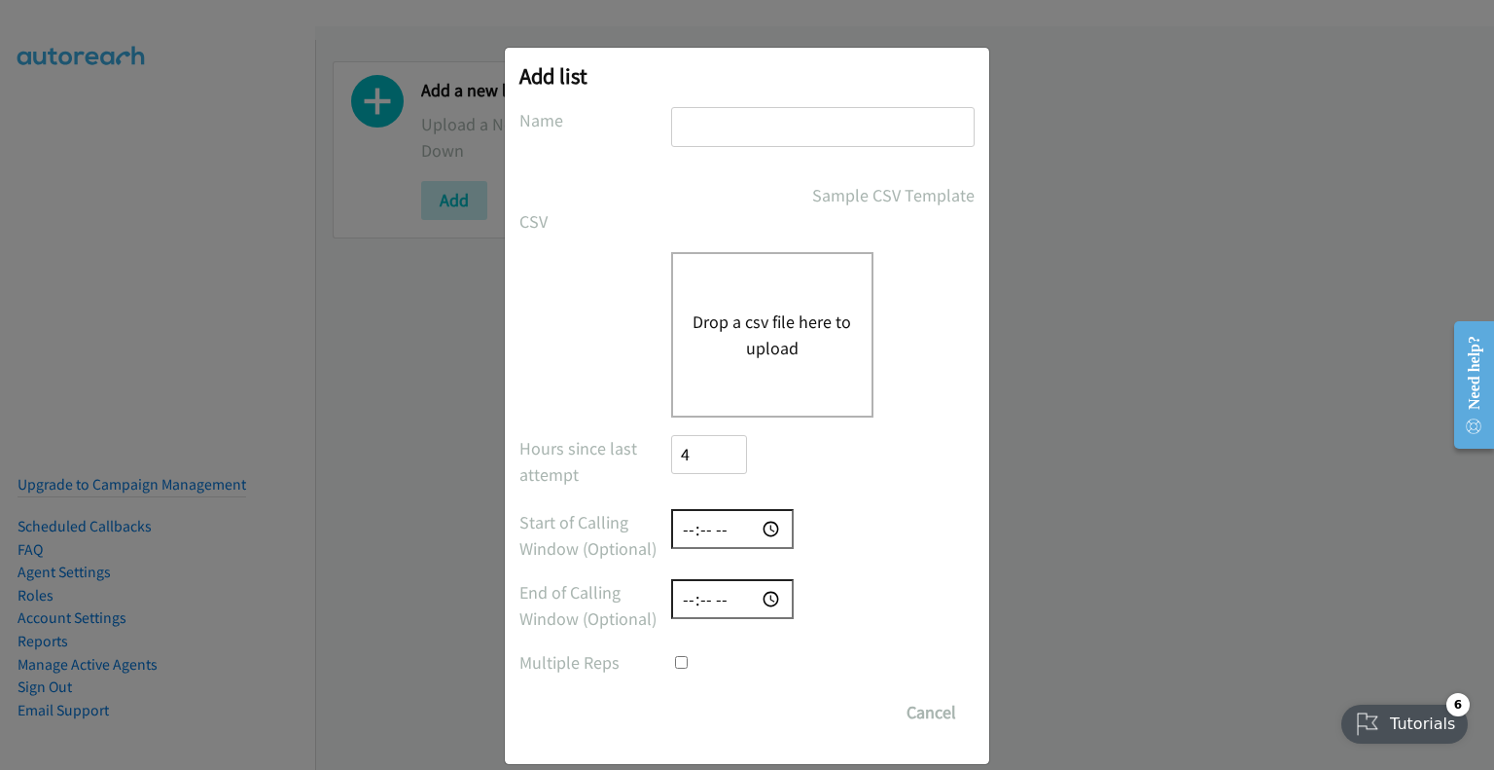
click at [742, 341] on button "Drop a csv file here to upload" at bounding box center [773, 334] width 160 height 53
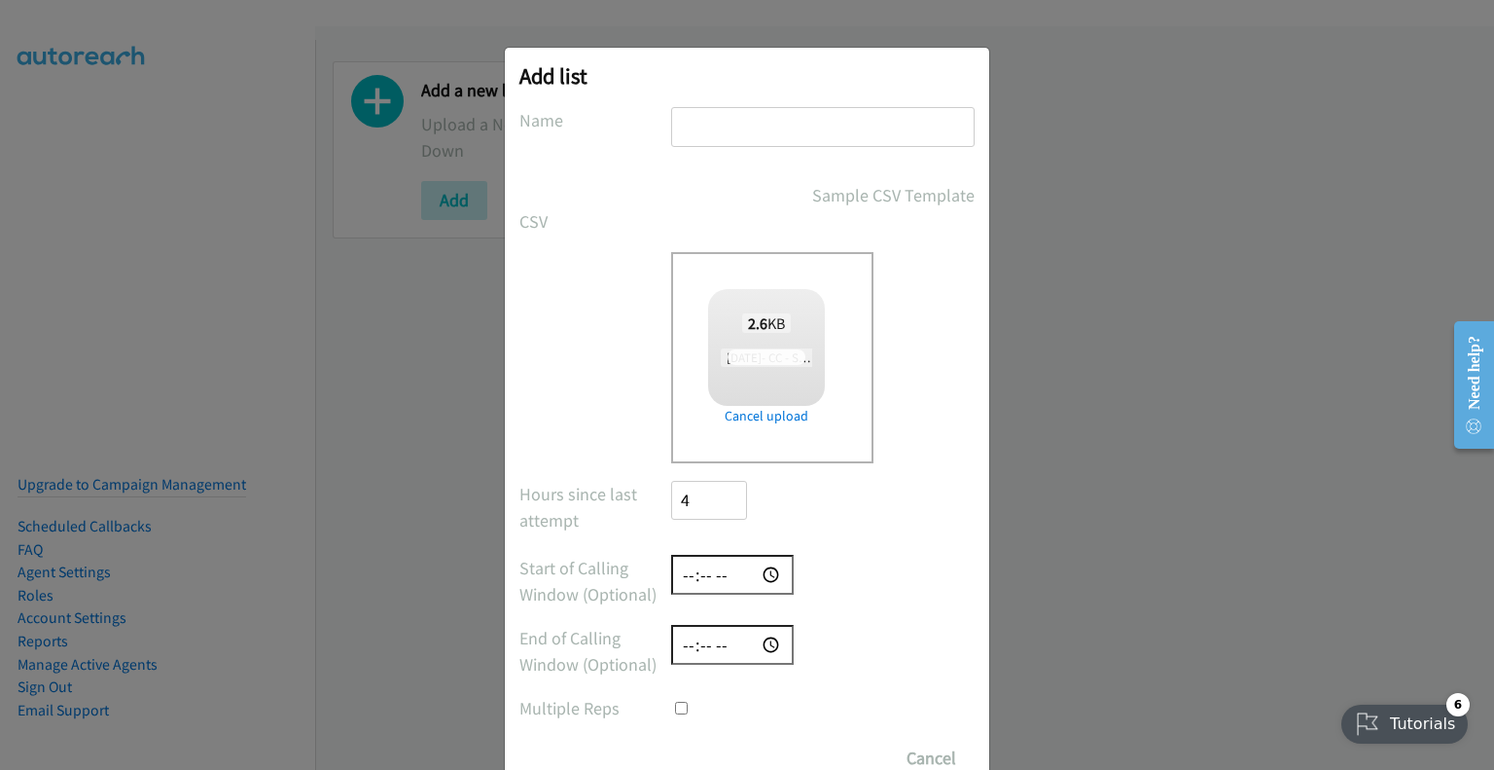
checkbox input "true"
click at [708, 752] on input "Save List" at bounding box center [722, 757] width 102 height 39
click at [689, 127] on input "text" at bounding box center [823, 127] width 304 height 40
type input "oct test"
click at [700, 742] on input "Save List" at bounding box center [722, 757] width 102 height 39
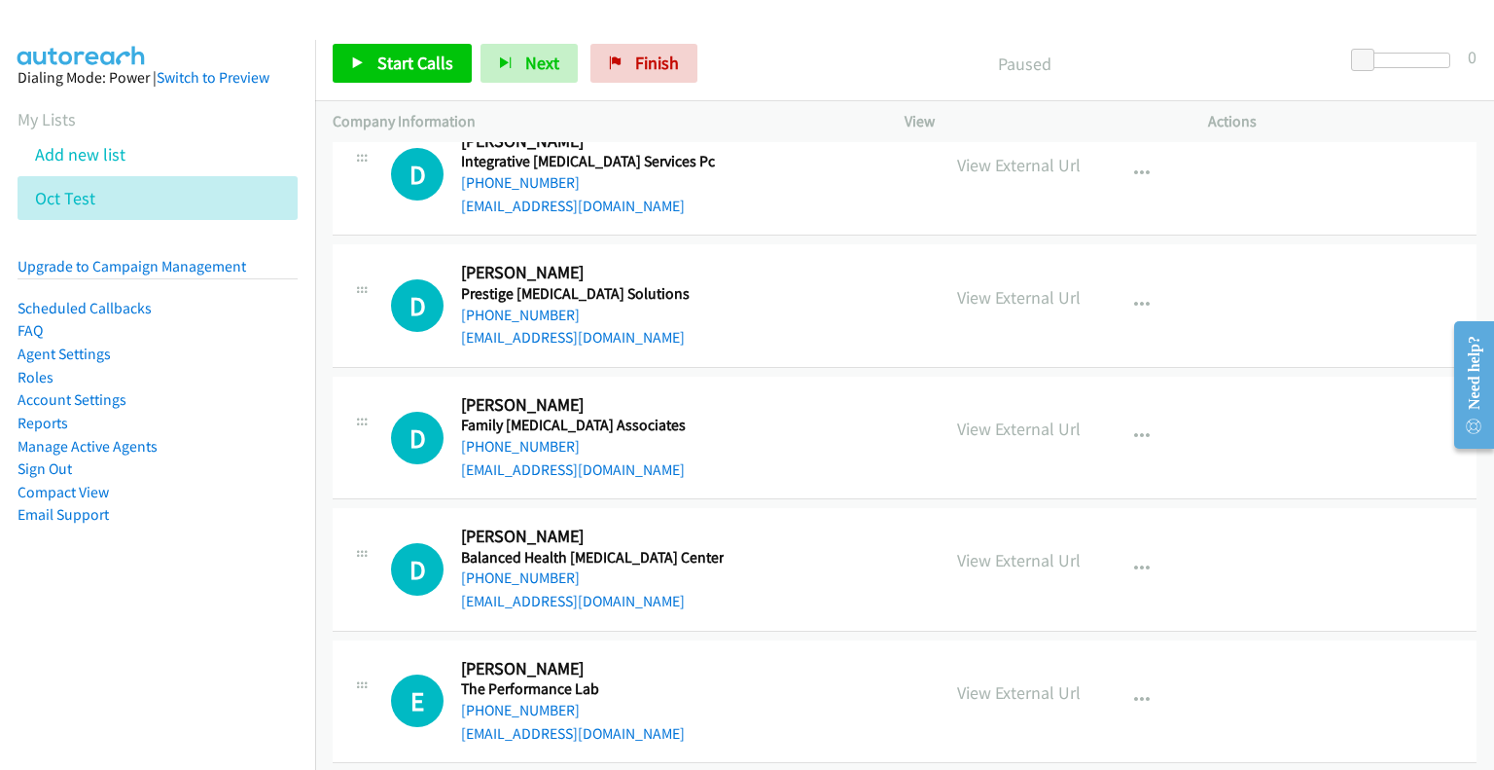
scroll to position [198, 0]
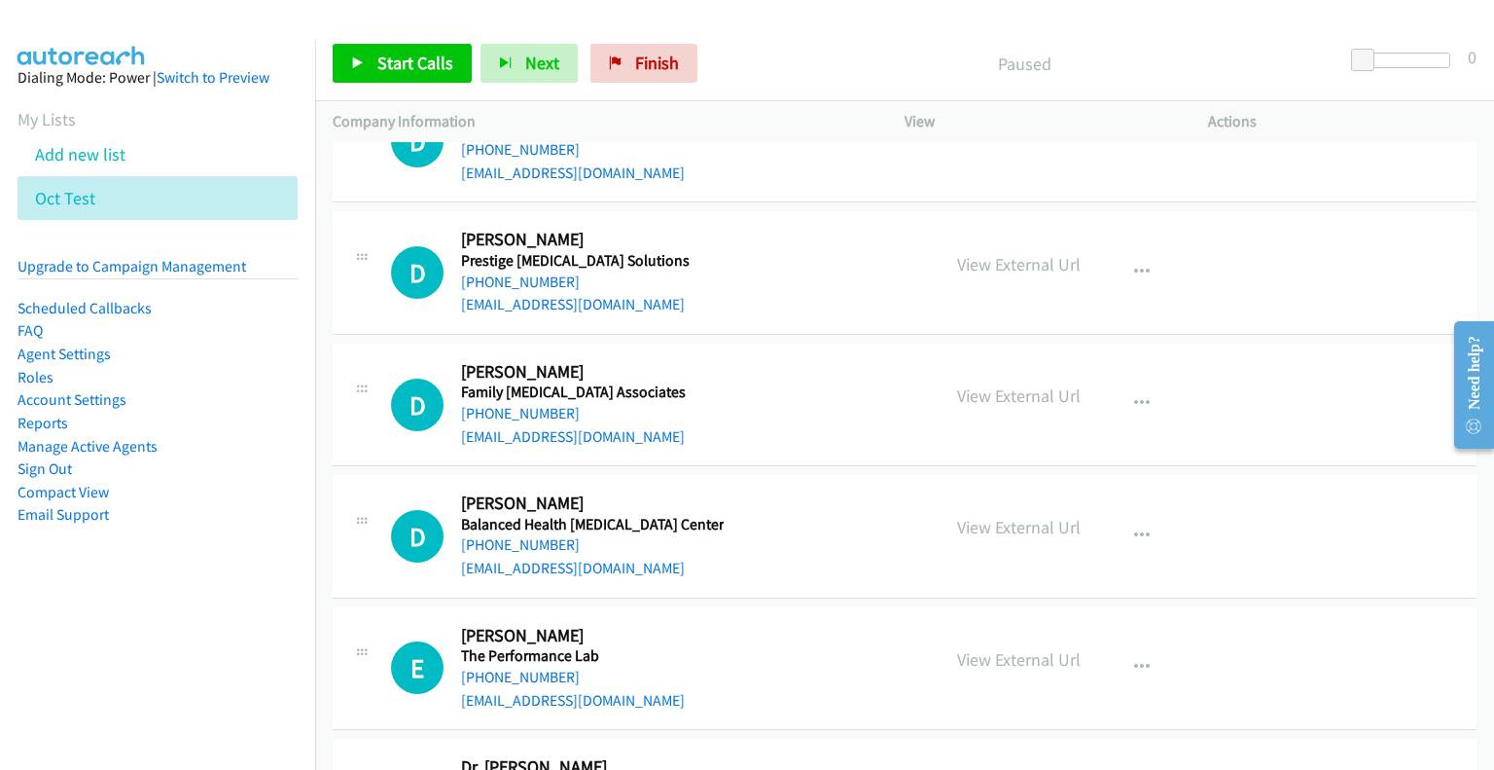
click at [947, 119] on p "View" at bounding box center [1039, 121] width 269 height 23
click at [926, 120] on p "View" at bounding box center [1039, 121] width 269 height 23
click at [715, 139] on div "Company Information" at bounding box center [601, 121] width 572 height 41
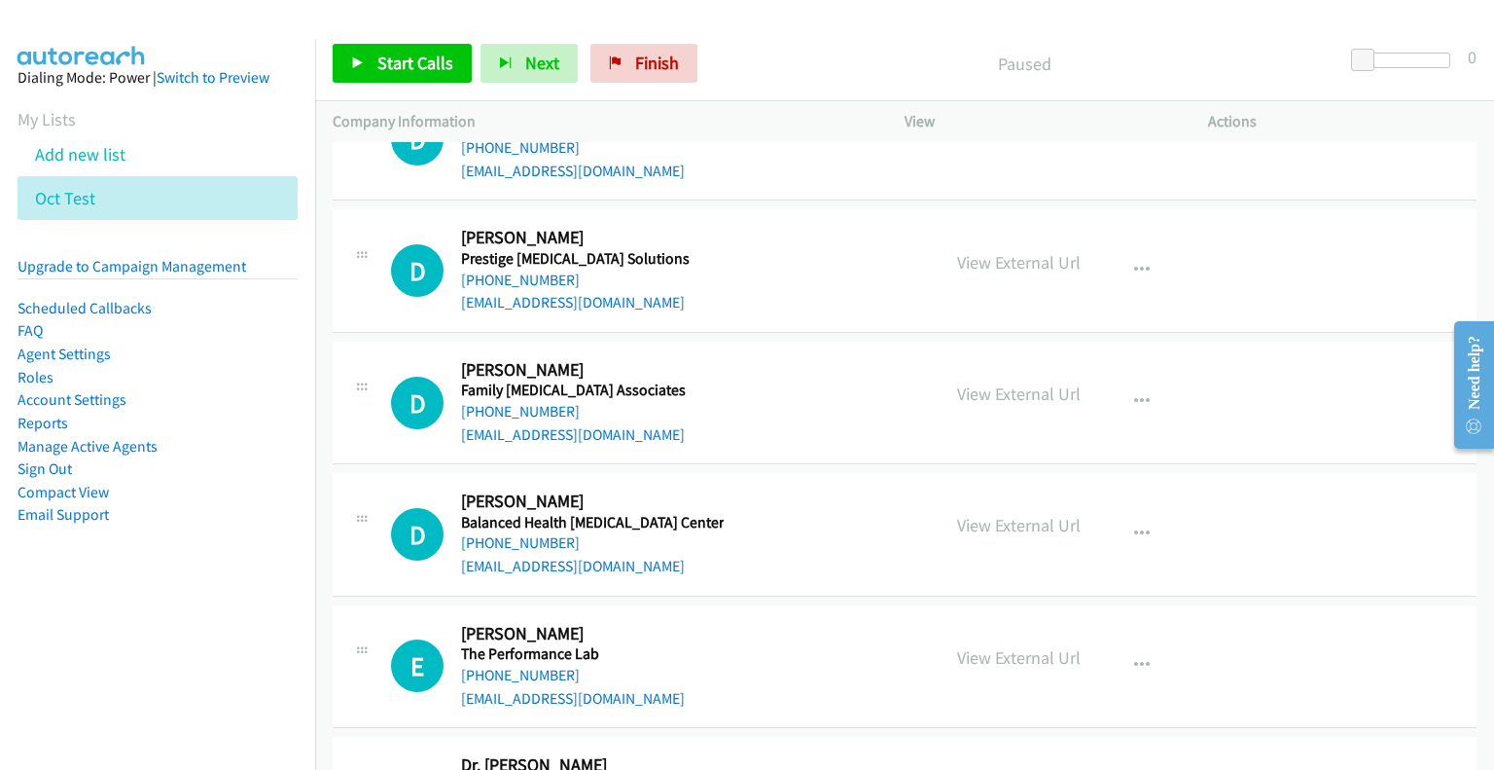
scroll to position [0, 0]
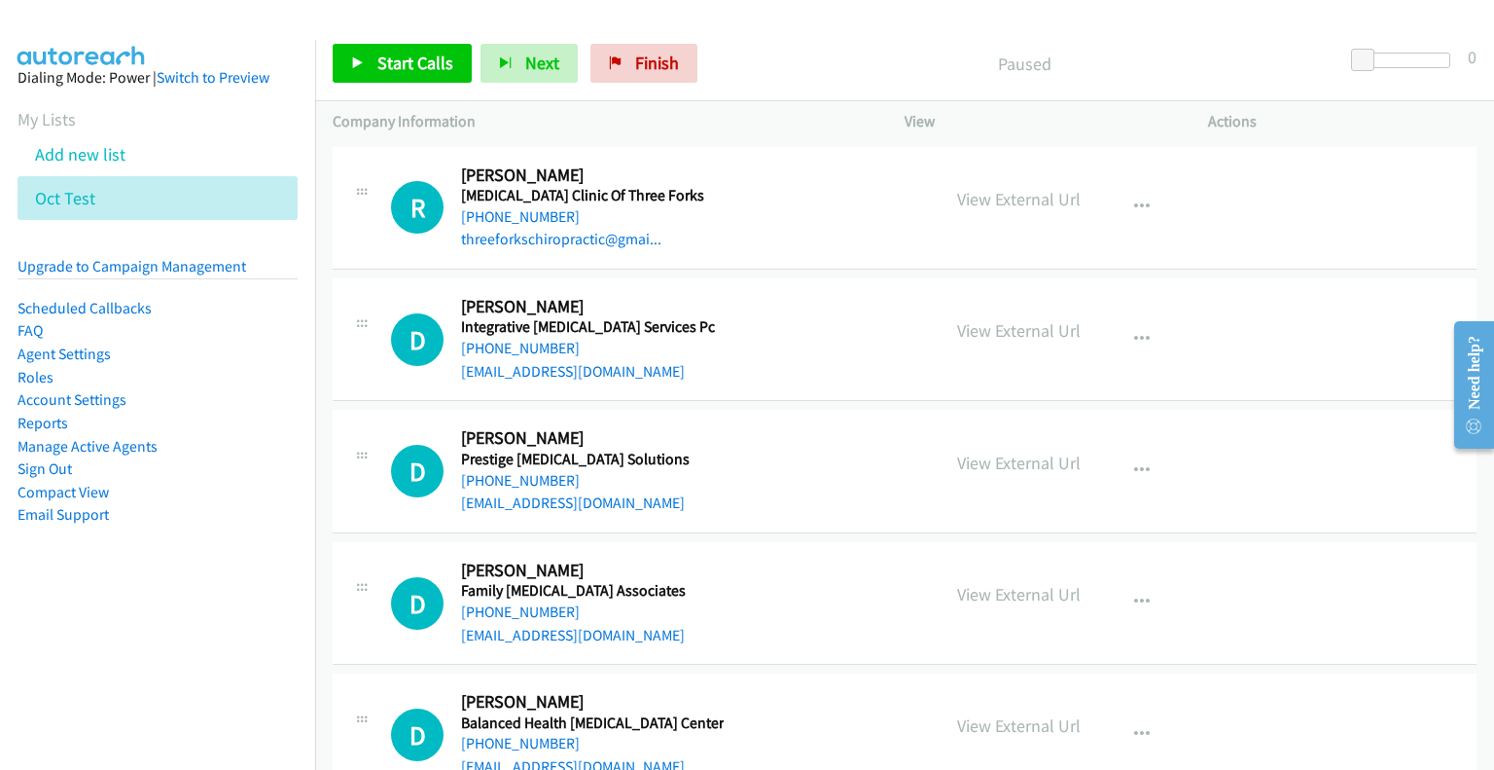
click at [95, 197] on li "Oct Test" at bounding box center [158, 198] width 280 height 44
click at [102, 196] on icon at bounding box center [106, 200] width 14 height 14
